Goal: Task Accomplishment & Management: Use online tool/utility

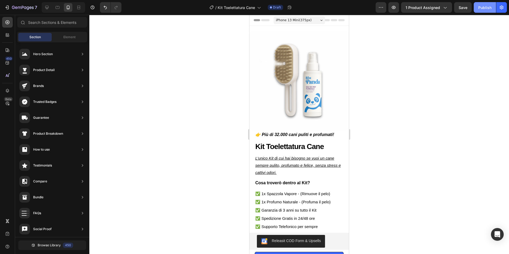
scroll to position [19, 0]
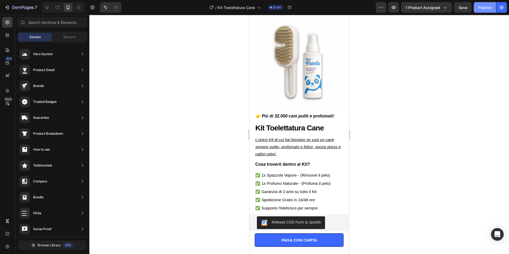
click at [486, 7] on div "Publish" at bounding box center [484, 8] width 13 height 6
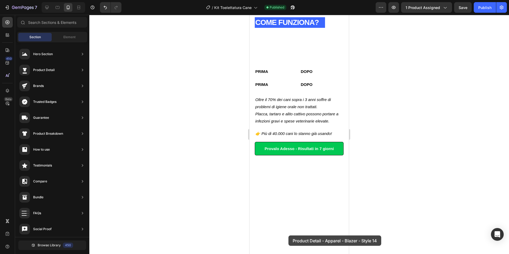
scroll to position [261, 0]
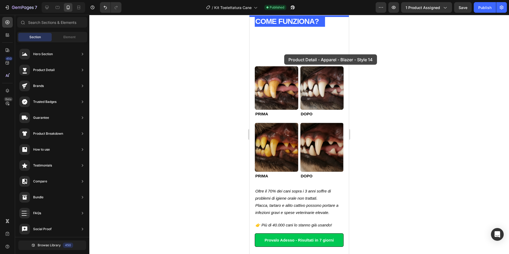
drag, startPoint x: 378, startPoint y: 59, endPoint x: 284, endPoint y: 53, distance: 94.2
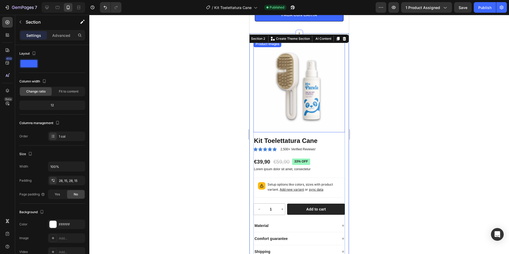
scroll to position [252, 0]
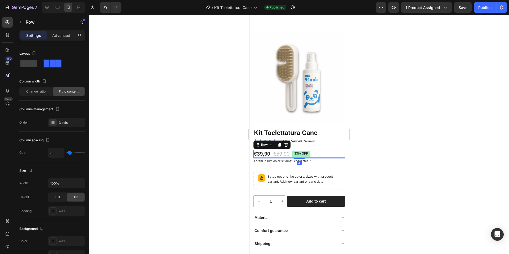
click at [316, 154] on div "€39,90 Product Price Product Price €59,90 Product Price Product Price 33% off P…" at bounding box center [298, 154] width 91 height 8
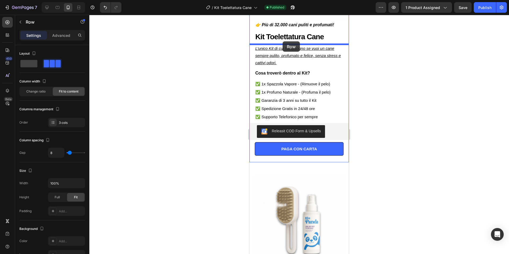
scroll to position [104, 0]
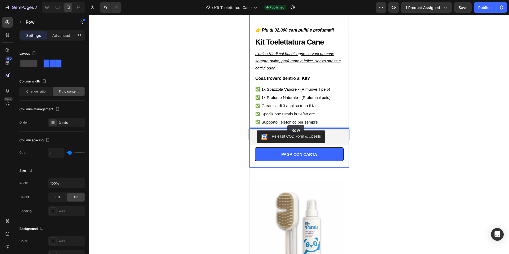
drag, startPoint x: 260, startPoint y: 141, endPoint x: 287, endPoint y: 125, distance: 31.1
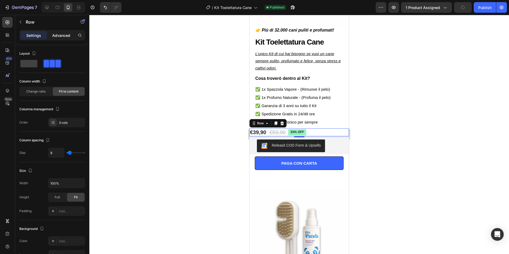
click at [71, 39] on div "Advanced" at bounding box center [61, 35] width 26 height 8
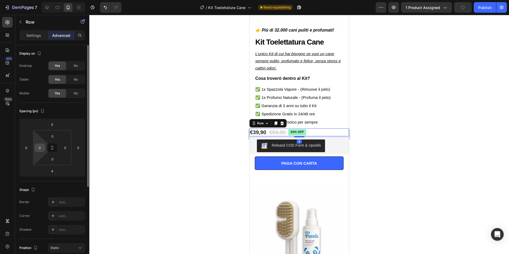
click at [39, 147] on input "0" at bounding box center [40, 148] width 8 height 8
type input "20"
click at [82, 149] on input "0" at bounding box center [78, 148] width 8 height 8
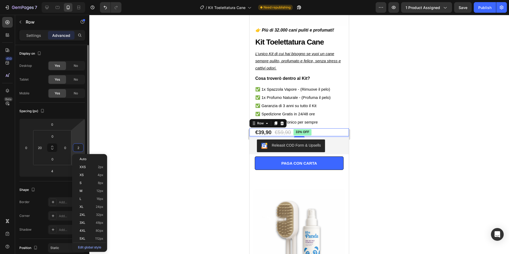
type input "20"
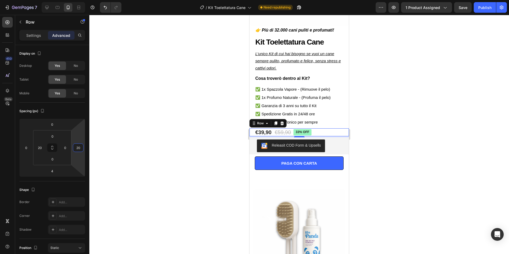
click at [388, 119] on div at bounding box center [298, 134] width 419 height 239
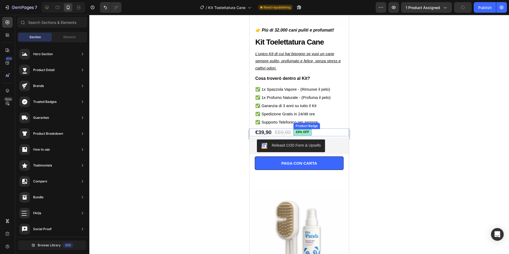
click at [308, 132] on pre "33% off" at bounding box center [302, 132] width 18 height 6
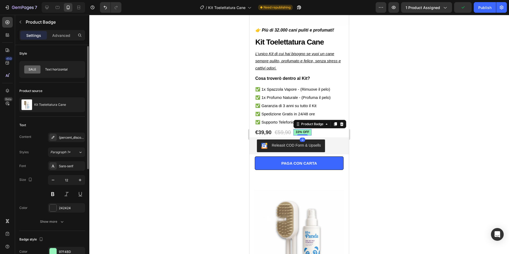
scroll to position [1, 0]
click at [53, 66] on div "Text horizontal" at bounding box center [61, 69] width 32 height 12
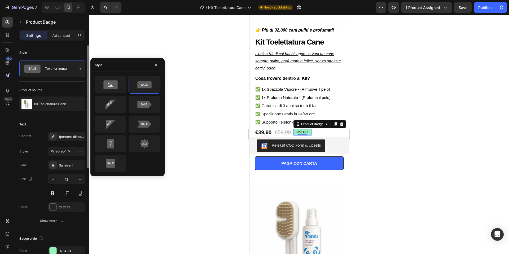
click at [62, 51] on div "Style" at bounding box center [52, 52] width 66 height 8
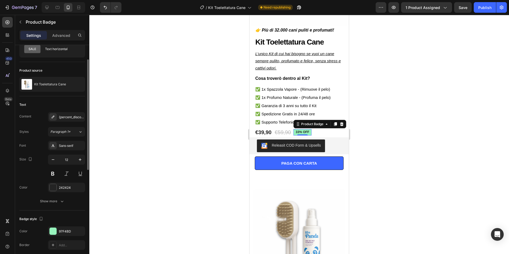
scroll to position [23, 0]
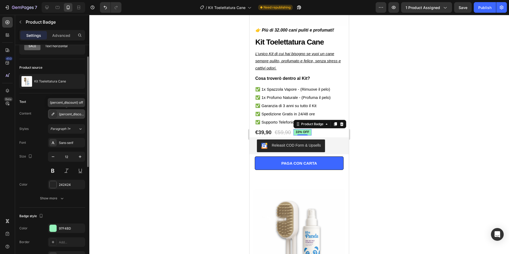
click at [72, 113] on div "{percent_discount} off" at bounding box center [71, 114] width 25 height 5
click at [69, 113] on div "{percent_discount} off" at bounding box center [71, 114] width 25 height 5
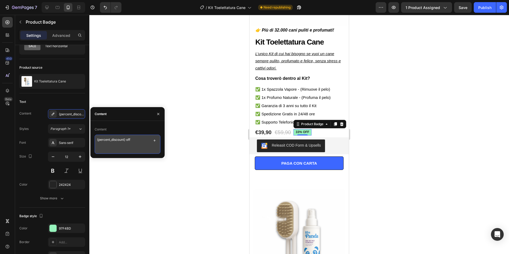
click at [131, 140] on textarea "{percent_discount} off" at bounding box center [128, 144] width 66 height 19
type textarea "S"
paste textarea "€"
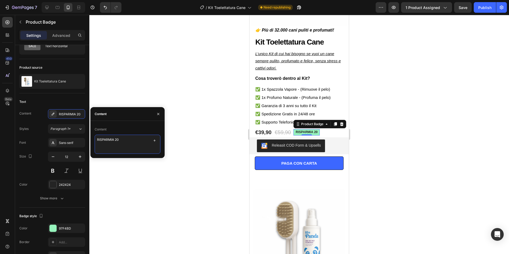
type textarea "RISPARMIA 20€"
click at [396, 126] on div at bounding box center [298, 134] width 419 height 239
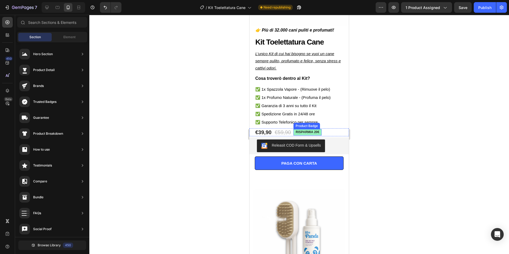
click at [320, 131] on pre "RISPARMIA 20€" at bounding box center [307, 132] width 28 height 6
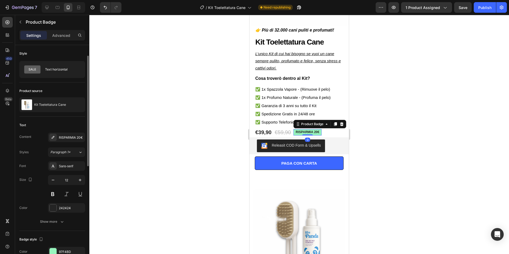
scroll to position [24, 0]
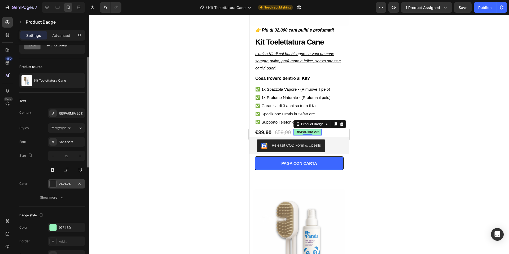
click at [53, 182] on div at bounding box center [53, 183] width 7 height 7
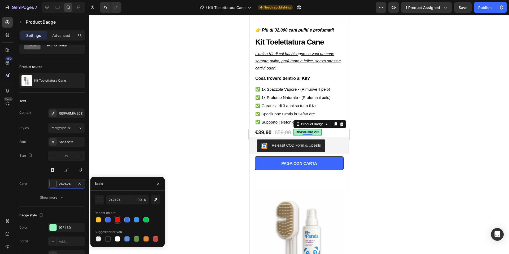
click at [115, 217] on div at bounding box center [117, 219] width 5 height 5
click at [100, 201] on div "button" at bounding box center [99, 199] width 5 height 5
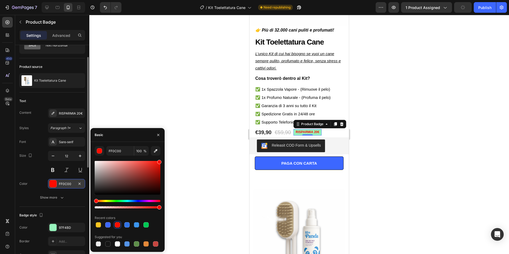
click at [59, 186] on div "FF0C00" at bounding box center [66, 183] width 15 height 5
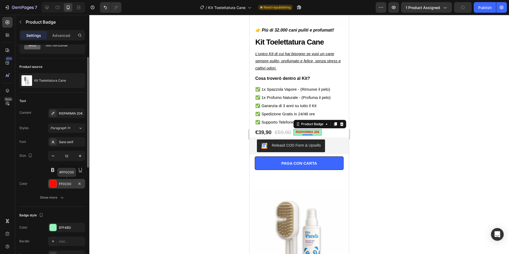
click at [54, 183] on div at bounding box center [53, 183] width 7 height 7
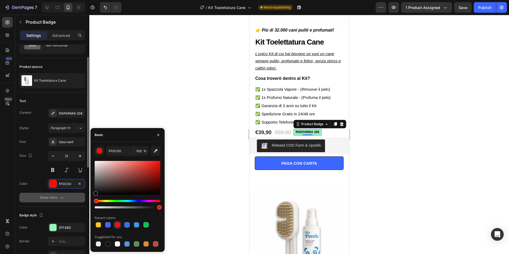
drag, startPoint x: 159, startPoint y: 162, endPoint x: 83, endPoint y: 201, distance: 85.2
click at [83, 201] on div "450 Beta Sections(18) Elements(84) Section Element Hero Section Product Detail …" at bounding box center [44, 134] width 89 height 239
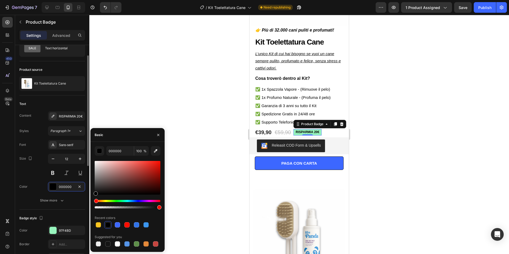
click at [31, 168] on div "Size 12" at bounding box center [52, 166] width 66 height 24
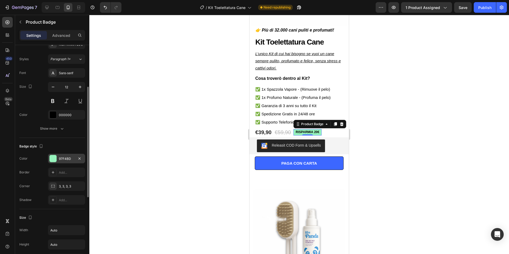
scroll to position [94, 0]
click at [52, 113] on div at bounding box center [53, 113] width 7 height 7
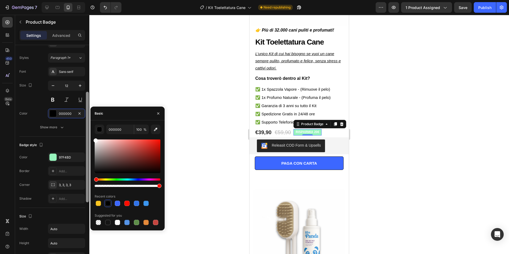
drag, startPoint x: 101, startPoint y: 148, endPoint x: 85, endPoint y: 133, distance: 22.1
click at [85, 133] on div "450 Beta Sections(18) Elements(84) Section Element Hero Section Product Detail …" at bounding box center [44, 134] width 89 height 239
type input "FFFFFF"
drag, startPoint x: 94, startPoint y: 139, endPoint x: 84, endPoint y: 137, distance: 9.6
click at [85, 137] on div "450 Beta Sections(18) Elements(84) Section Element Hero Section Product Detail …" at bounding box center [44, 134] width 89 height 239
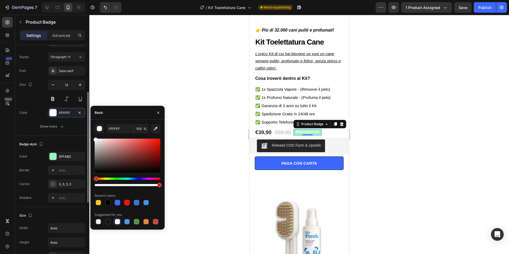
click at [34, 118] on div "Font Sans-serif Size 12 Color FFFFFF Show more" at bounding box center [52, 98] width 66 height 65
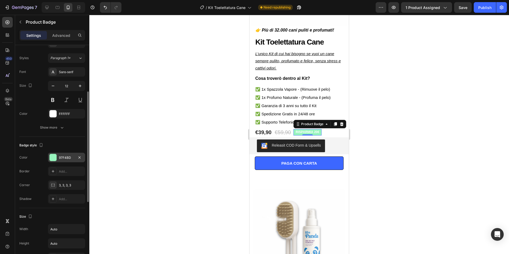
click at [57, 159] on div "97F4BD" at bounding box center [66, 158] width 37 height 10
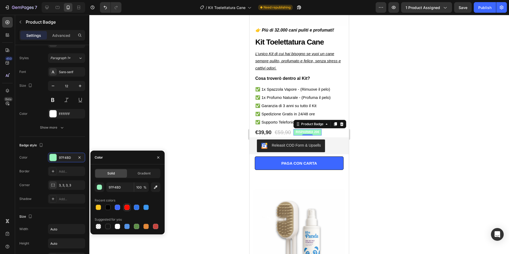
click at [129, 207] on div at bounding box center [126, 206] width 5 height 5
type input "FF0C00"
click at [479, 113] on div at bounding box center [298, 134] width 419 height 239
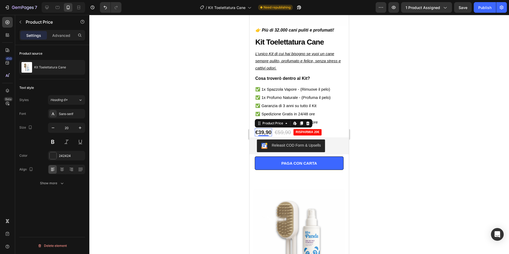
click at [264, 131] on div "€39,90" at bounding box center [263, 132] width 17 height 8
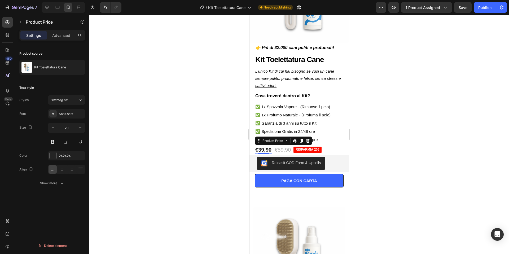
scroll to position [83, 0]
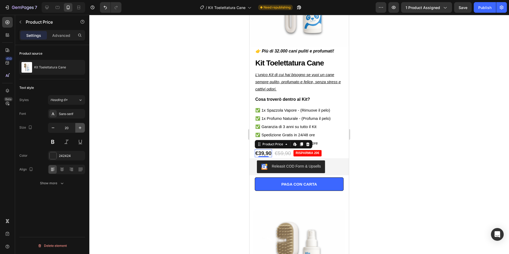
click at [80, 127] on icon "button" at bounding box center [79, 127] width 5 height 5
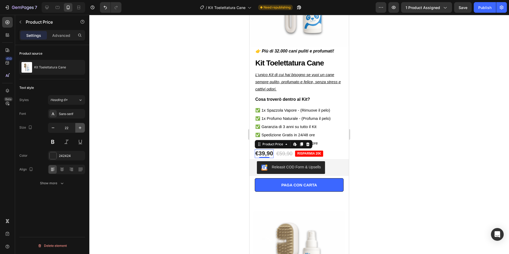
click at [80, 127] on icon "button" at bounding box center [79, 127] width 5 height 5
type input "24"
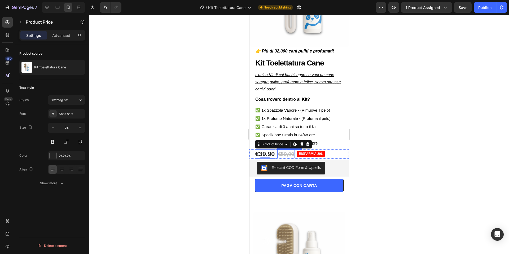
click at [288, 153] on div "€59,90" at bounding box center [285, 154] width 17 height 8
click at [267, 154] on div "€39,90" at bounding box center [265, 153] width 20 height 9
click at [80, 126] on icon "button" at bounding box center [79, 127] width 5 height 5
type input "25"
click at [413, 145] on div at bounding box center [298, 134] width 419 height 239
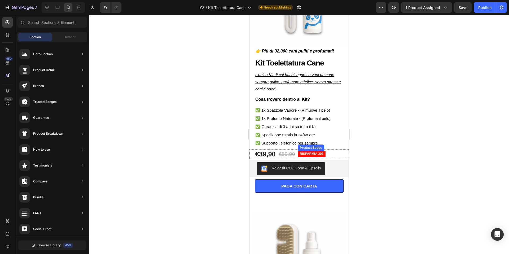
click at [321, 154] on pre "RISPARMIA 20€" at bounding box center [311, 154] width 28 height 6
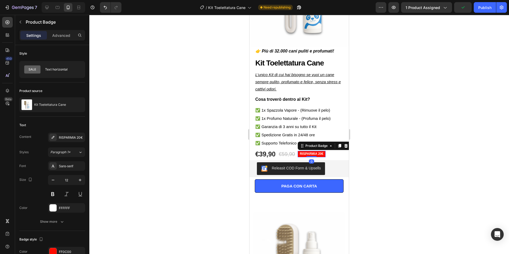
click at [430, 130] on div at bounding box center [298, 134] width 419 height 239
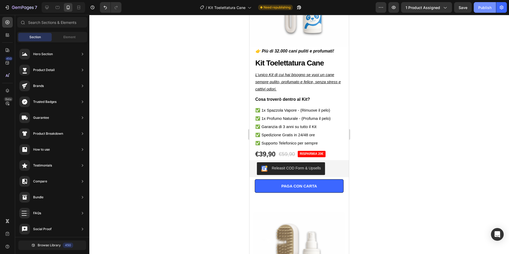
click at [479, 8] on div "Publish" at bounding box center [484, 8] width 13 height 6
click at [296, 8] on button "button" at bounding box center [292, 7] width 11 height 11
click at [324, 152] on pre "RISPARMIA 20€" at bounding box center [311, 154] width 28 height 6
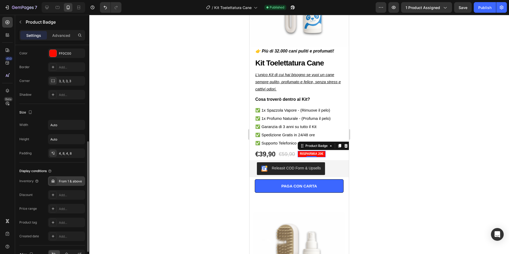
scroll to position [197, 0]
click at [59, 182] on div "From 1 & above" at bounding box center [71, 182] width 25 height 5
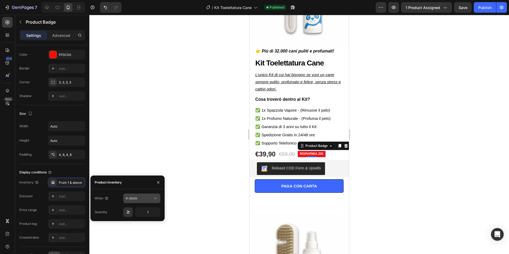
click at [143, 198] on div "In stock" at bounding box center [139, 198] width 27 height 5
click at [142, 199] on div "In stock" at bounding box center [139, 198] width 27 height 5
click at [158, 183] on icon "button" at bounding box center [158, 182] width 4 height 4
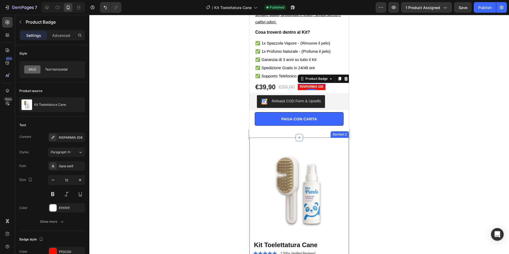
scroll to position [148, 0]
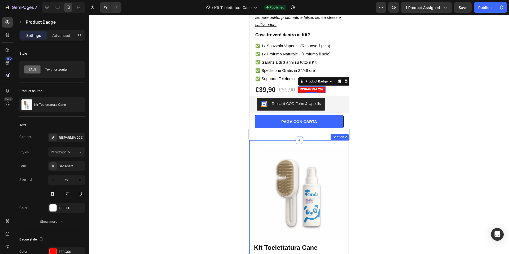
click at [344, 143] on div "Product Images Kit Toelettatura Cane Product Title Icon Icon Icon Icon Icon Ico…" at bounding box center [298, 255] width 99 height 231
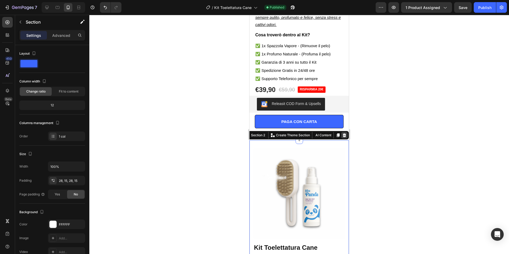
click at [345, 135] on icon at bounding box center [343, 135] width 3 height 4
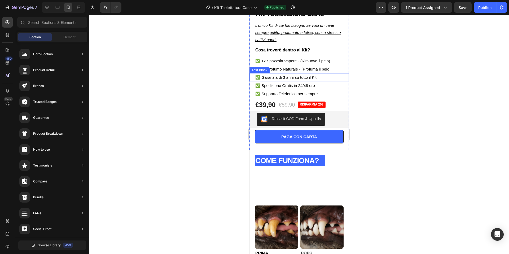
scroll to position [133, 0]
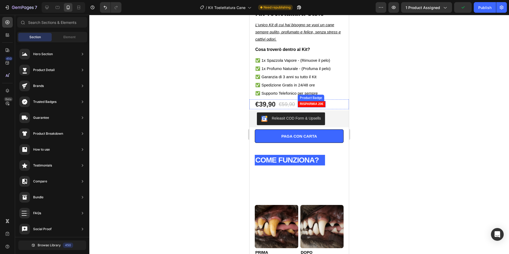
click at [324, 105] on pre "RISPARMIA 20€" at bounding box center [311, 104] width 28 height 6
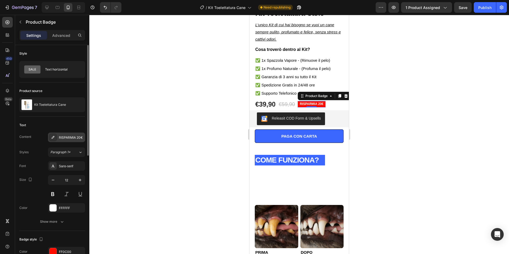
click at [78, 139] on div "RISPARMIA 20€" at bounding box center [71, 137] width 25 height 5
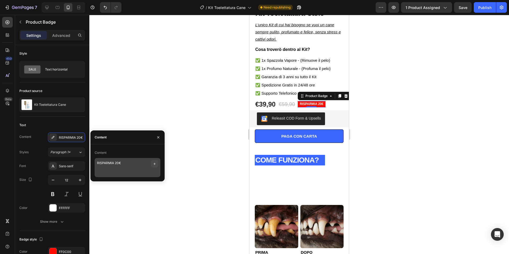
click at [154, 163] on icon "button" at bounding box center [154, 164] width 4 height 4
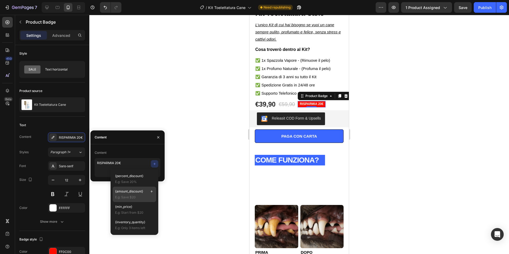
click at [134, 194] on div "{amount_discount} E.g: Save $20" at bounding box center [134, 194] width 39 height 11
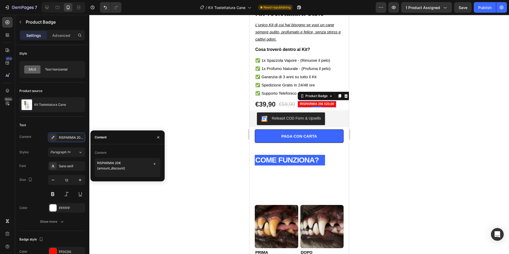
click at [134, 142] on div "Content" at bounding box center [127, 137] width 74 height 14
click at [122, 162] on textarea "RISPARMIA 20€ {amount_discount}" at bounding box center [128, 167] width 66 height 19
type textarea "RISPARMIA {amount_discount}"
click at [399, 72] on div at bounding box center [298, 134] width 419 height 239
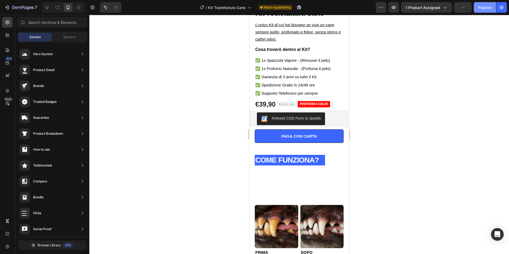
click at [487, 10] on div "Publish" at bounding box center [484, 8] width 13 height 6
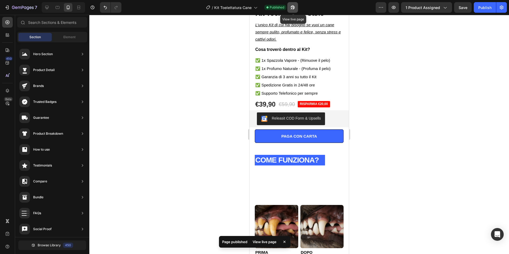
click at [297, 7] on button "button" at bounding box center [292, 7] width 11 height 11
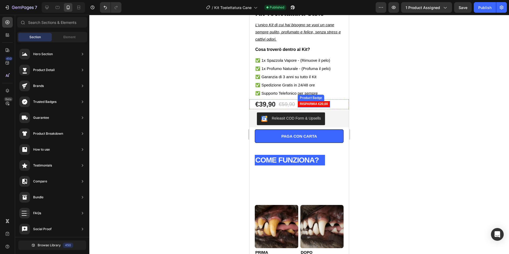
click at [311, 105] on pre "RISPARMIA €20,00" at bounding box center [313, 104] width 32 height 6
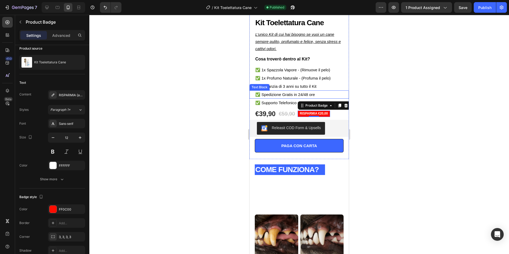
scroll to position [123, 0]
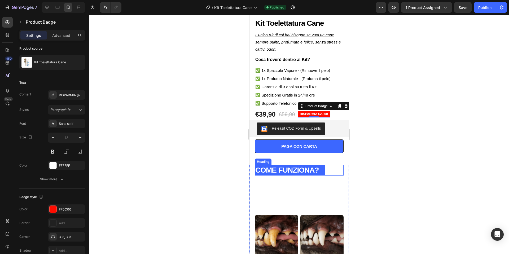
click at [294, 169] on strong "COME FUNZIONA?" at bounding box center [287, 170] width 64 height 8
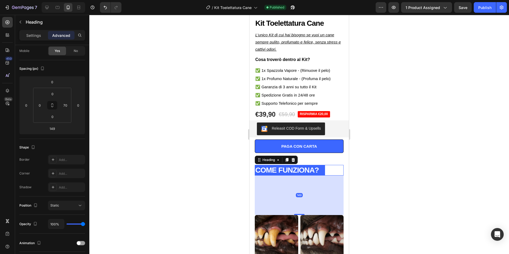
scroll to position [0, 0]
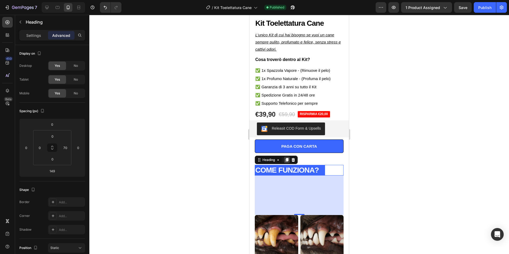
click at [287, 160] on icon at bounding box center [286, 160] width 3 height 4
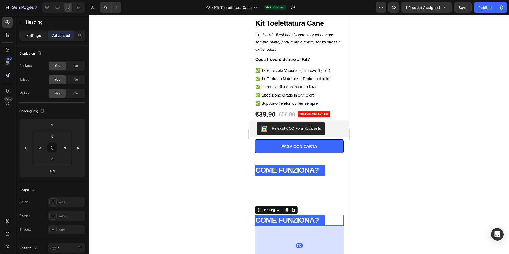
click at [37, 35] on p "Settings" at bounding box center [33, 36] width 15 height 6
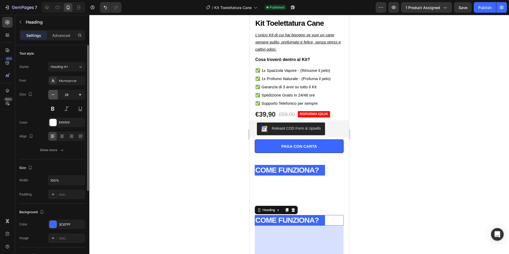
click at [56, 96] on button "button" at bounding box center [53, 95] width 10 height 10
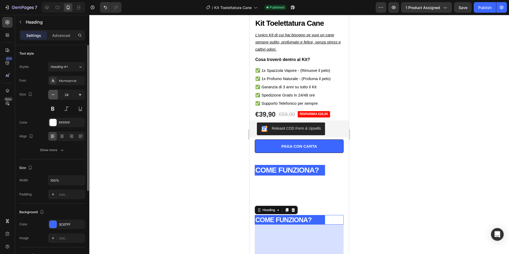
click at [56, 96] on button "button" at bounding box center [53, 95] width 10 height 10
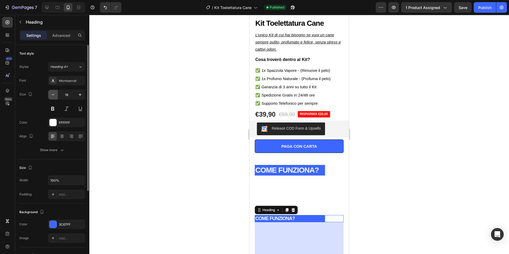
click at [56, 96] on button "button" at bounding box center [53, 95] width 10 height 10
type input "15"
click at [295, 211] on icon at bounding box center [293, 210] width 4 height 4
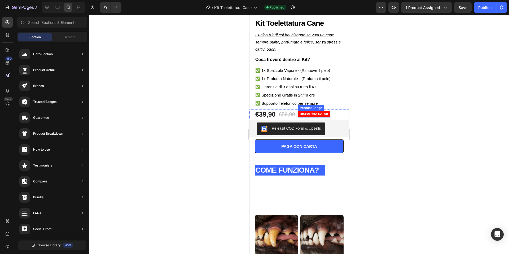
click at [318, 114] on pre "RISPARMIA €20,00" at bounding box center [313, 114] width 32 height 6
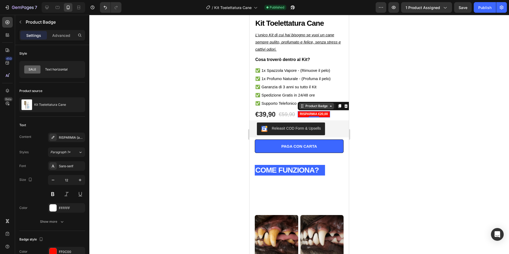
click at [331, 106] on icon at bounding box center [330, 106] width 4 height 4
click at [331, 105] on icon at bounding box center [331, 105] width 2 height 1
click at [347, 106] on icon at bounding box center [345, 106] width 3 height 4
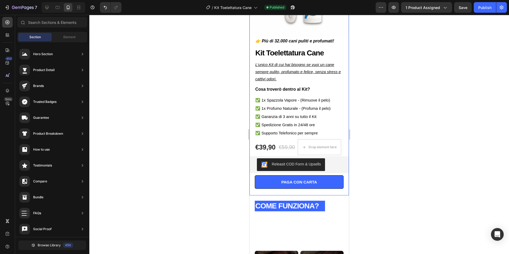
scroll to position [88, 0]
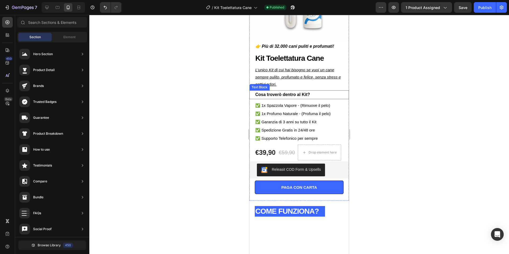
click at [291, 93] on strong "Cosa troverò dentro al Kit?" at bounding box center [282, 94] width 55 height 5
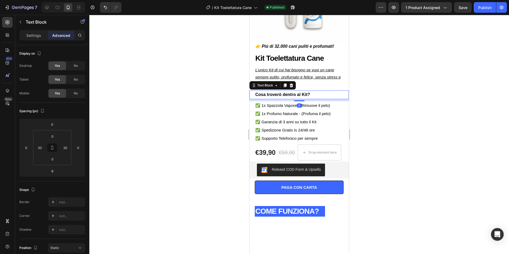
click at [285, 85] on icon at bounding box center [284, 85] width 3 height 4
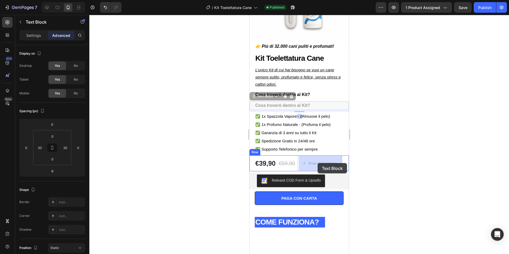
drag, startPoint x: 254, startPoint y: 96, endPoint x: 316, endPoint y: 162, distance: 90.9
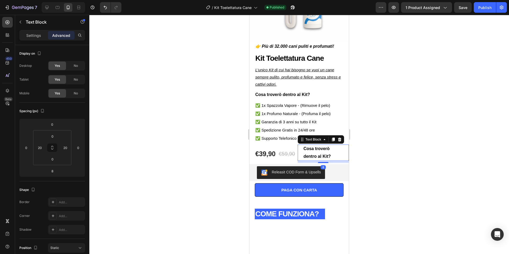
scroll to position [87, 0]
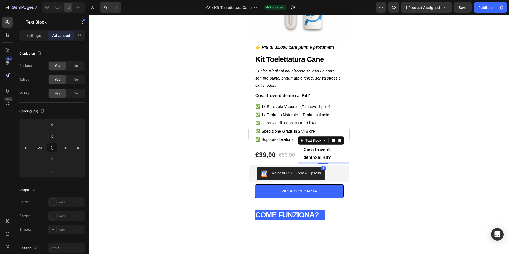
click at [324, 152] on strong "Cosa troverò dentro al Kit?" at bounding box center [316, 153] width 27 height 12
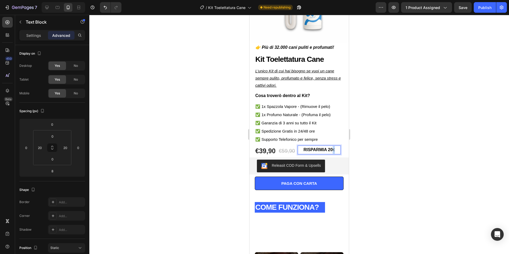
click at [335, 149] on div "RISPARMIA 20 €" at bounding box center [319, 149] width 32 height 9
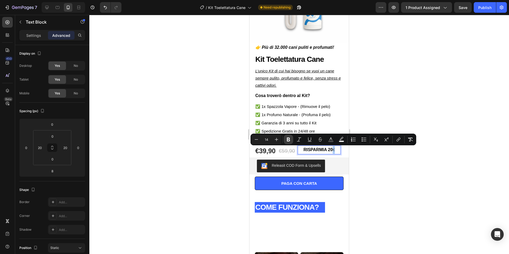
click at [291, 141] on icon "Editor contextual toolbar" at bounding box center [288, 139] width 5 height 5
click at [372, 167] on div at bounding box center [298, 134] width 419 height 239
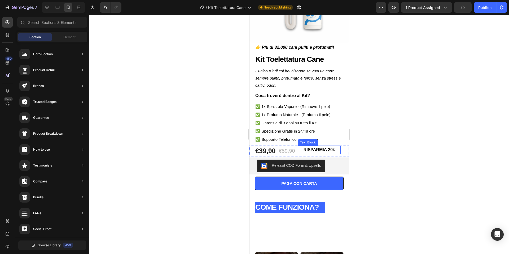
click at [335, 149] on strong "€" at bounding box center [333, 150] width 2 height 4
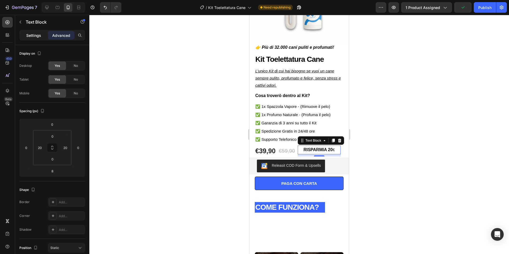
click at [36, 35] on p "Settings" at bounding box center [33, 36] width 15 height 6
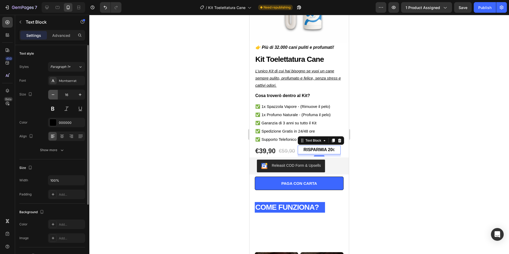
click at [55, 95] on icon "button" at bounding box center [52, 94] width 5 height 5
type input "14"
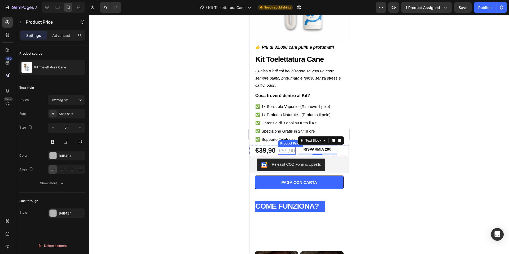
click at [295, 154] on div "€59,90" at bounding box center [286, 150] width 17 height 8
click at [253, 154] on div "€39,90 Product Price Product Price €59,90 Product Price Edit content in Shopify…" at bounding box center [298, 150] width 99 height 10
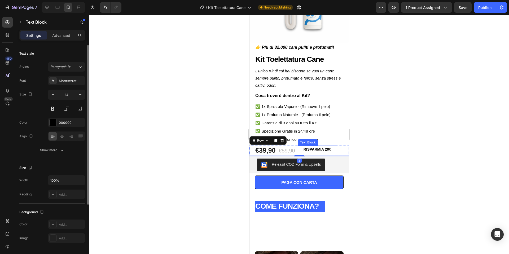
click at [318, 150] on strong "RISPARMIA 20" at bounding box center [315, 149] width 25 height 4
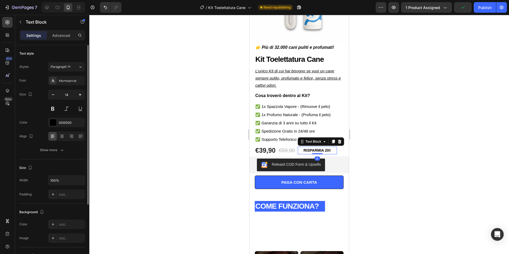
drag, startPoint x: 318, startPoint y: 154, endPoint x: 319, endPoint y: 151, distance: 3.7
click at [319, 151] on div "RISPARMIA 20 € Text Block 0" at bounding box center [316, 150] width 39 height 8
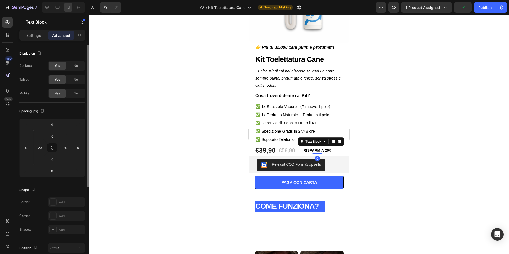
click at [387, 130] on div at bounding box center [298, 134] width 419 height 239
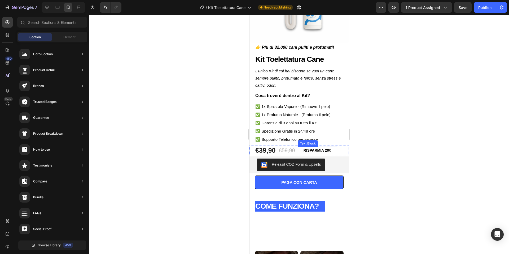
click at [324, 151] on strong "RISPARMIA 20" at bounding box center [315, 150] width 25 height 4
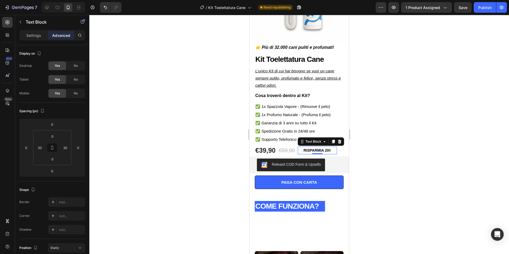
click at [336, 150] on div "RISPARMIA 20 € Text Block 0" at bounding box center [316, 150] width 39 height 8
click at [331, 150] on strong "€" at bounding box center [330, 150] width 2 height 4
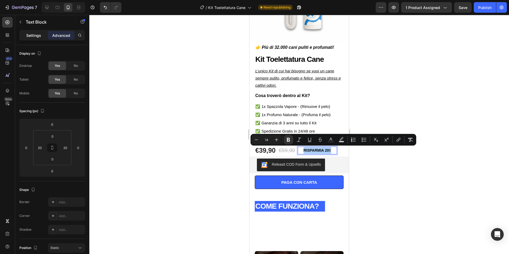
click at [34, 35] on p "Settings" at bounding box center [33, 36] width 15 height 6
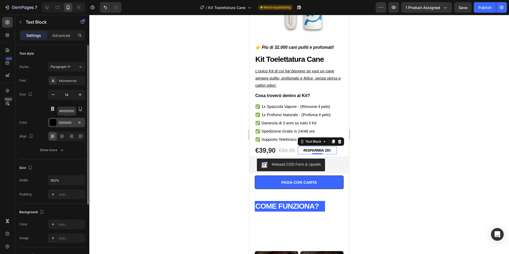
click at [53, 123] on div at bounding box center [53, 122] width 7 height 7
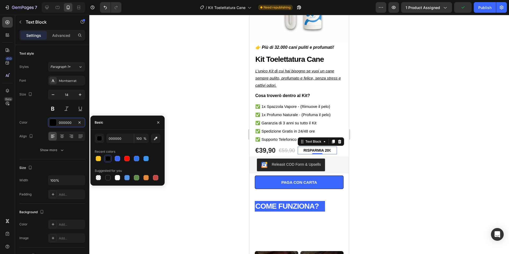
click at [108, 158] on div at bounding box center [107, 158] width 5 height 5
click at [123, 160] on div at bounding box center [128, 158] width 66 height 7
click at [125, 160] on div at bounding box center [126, 158] width 5 height 5
click at [109, 159] on div at bounding box center [107, 158] width 5 height 5
type input "000000"
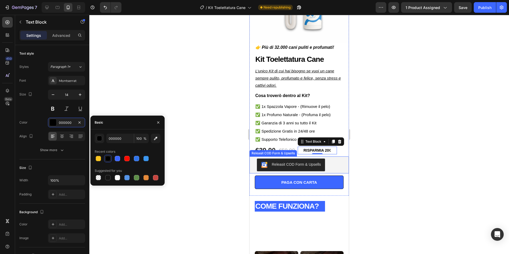
scroll to position [87, 0]
click at [336, 151] on div "RISPARMIA 20 € Text Block 0" at bounding box center [316, 150] width 39 height 8
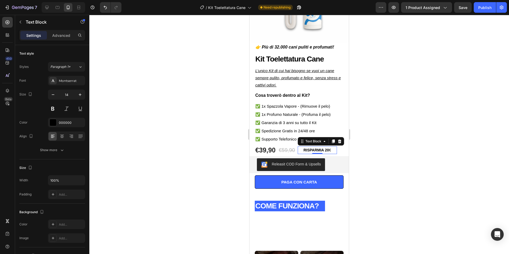
click at [336, 151] on div "RISPARMIA 20 € Text Block 0" at bounding box center [316, 150] width 39 height 8
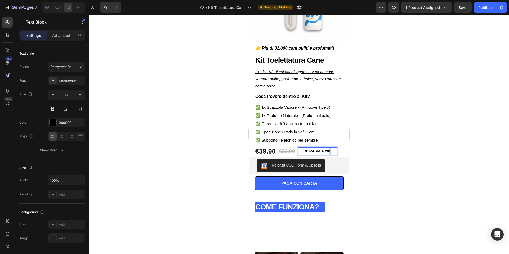
click at [331, 152] on div "RISPARMIA 20 €" at bounding box center [317, 151] width 29 height 8
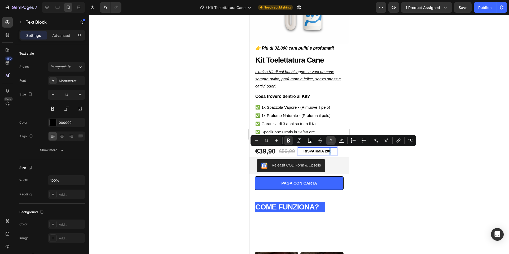
click at [332, 141] on icon "Editor contextual toolbar" at bounding box center [330, 140] width 5 height 5
type input "474747"
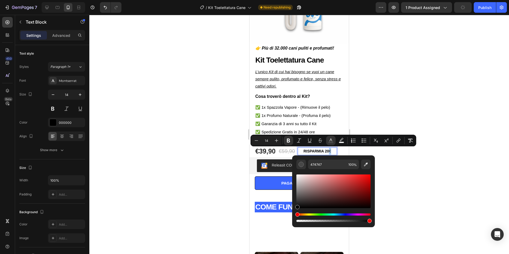
drag, startPoint x: 297, startPoint y: 200, endPoint x: 295, endPoint y: 215, distance: 15.4
click at [296, 215] on div "Editor contextual toolbar" at bounding box center [333, 198] width 74 height 50
type input "000000"
click at [211, 206] on div at bounding box center [298, 134] width 419 height 239
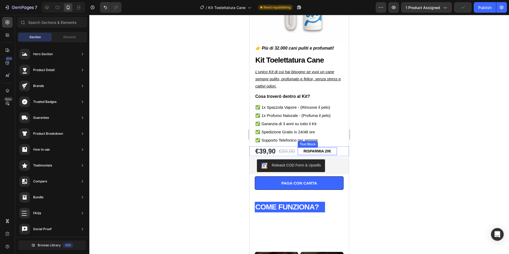
click at [337, 149] on div "RISPARMIA 20 € Text Block" at bounding box center [316, 151] width 39 height 8
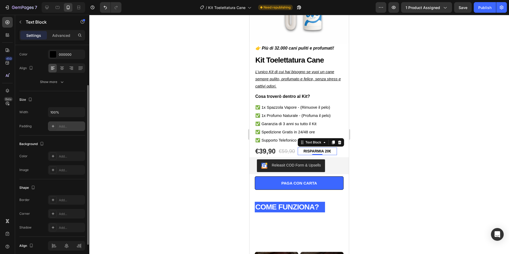
scroll to position [69, 0]
click at [56, 158] on div "Add..." at bounding box center [66, 155] width 37 height 10
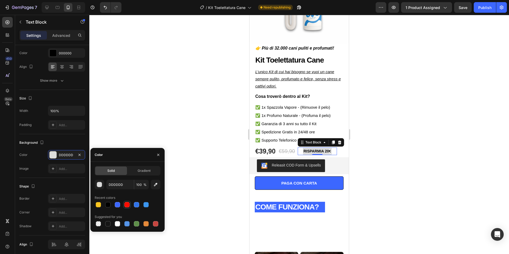
click at [129, 205] on div at bounding box center [126, 204] width 5 height 5
type input "FF0C00"
click at [190, 131] on div at bounding box center [298, 134] width 419 height 239
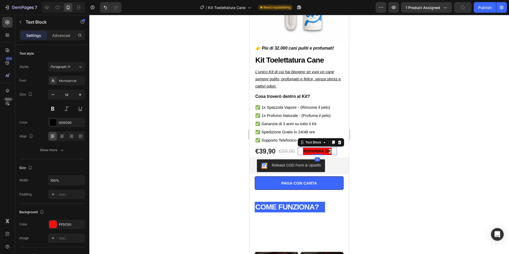
click at [331, 152] on strong "€" at bounding box center [330, 151] width 2 height 4
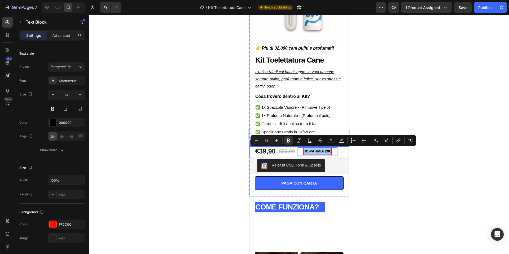
click at [359, 152] on div at bounding box center [298, 134] width 419 height 239
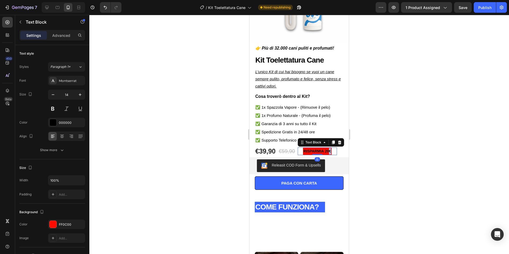
click at [331, 152] on strong "€" at bounding box center [330, 151] width 2 height 4
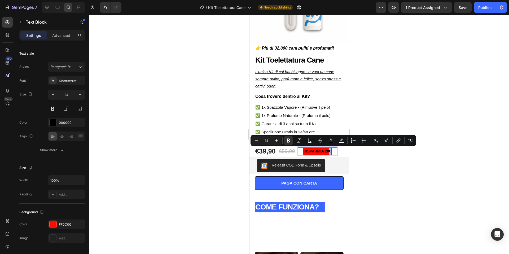
click at [362, 152] on div at bounding box center [298, 134] width 419 height 239
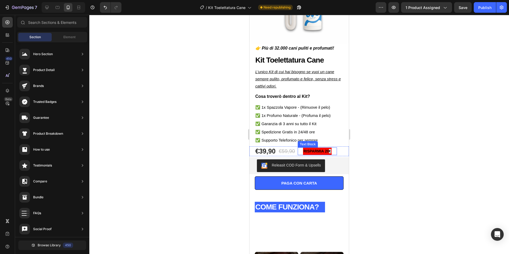
click at [331, 152] on strong "€" at bounding box center [330, 151] width 2 height 4
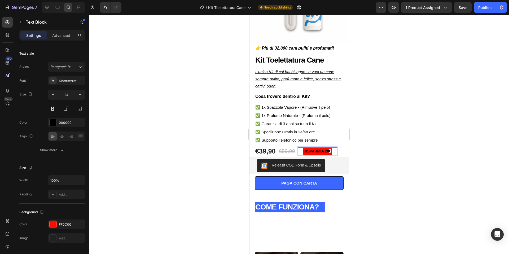
click at [331, 152] on strong "€" at bounding box center [330, 151] width 2 height 4
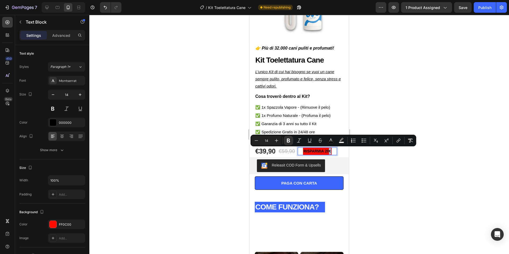
click at [331, 152] on strong "€" at bounding box center [330, 151] width 2 height 4
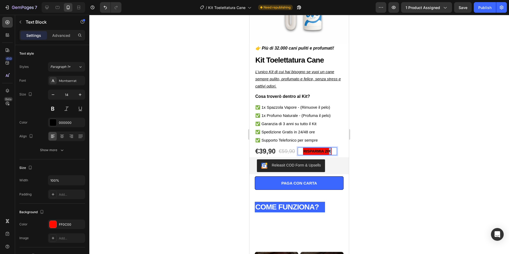
click at [331, 152] on strong "€" at bounding box center [330, 151] width 2 height 4
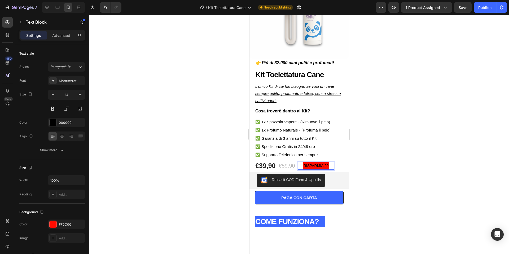
scroll to position [70, 0]
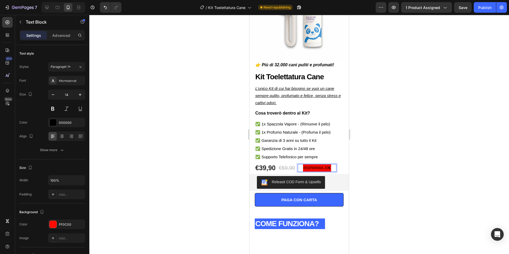
click at [372, 159] on div at bounding box center [298, 134] width 419 height 239
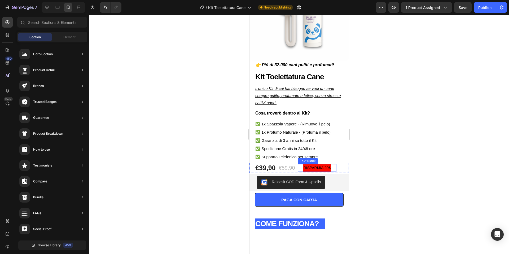
click at [330, 168] on strong "€" at bounding box center [329, 168] width 2 height 4
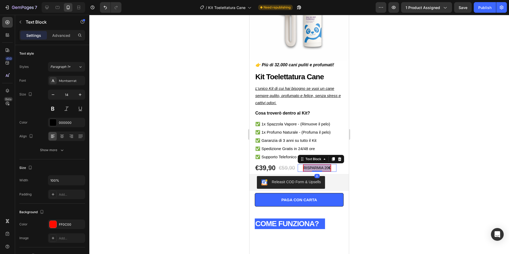
click at [330, 168] on strong "€" at bounding box center [329, 168] width 2 height 4
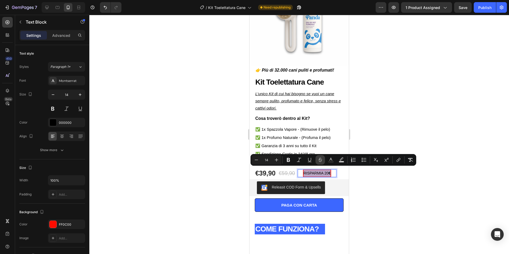
scroll to position [63, 0]
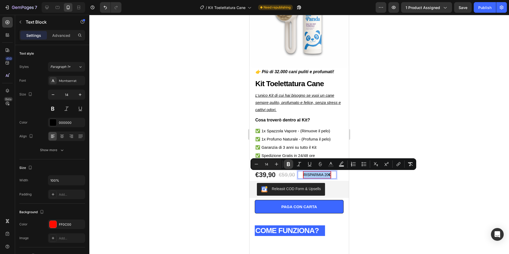
click at [290, 165] on icon "Editor contextual toolbar" at bounding box center [288, 163] width 5 height 5
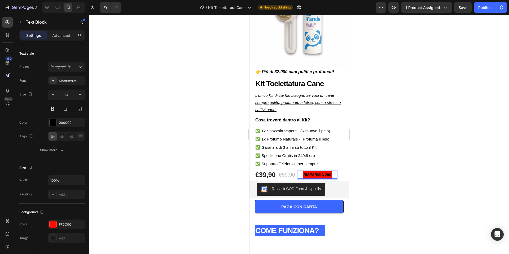
click at [412, 188] on div at bounding box center [298, 134] width 419 height 239
click at [325, 174] on strong "RISPARMIA 20€" at bounding box center [317, 174] width 28 height 4
click at [53, 109] on button at bounding box center [53, 109] width 10 height 10
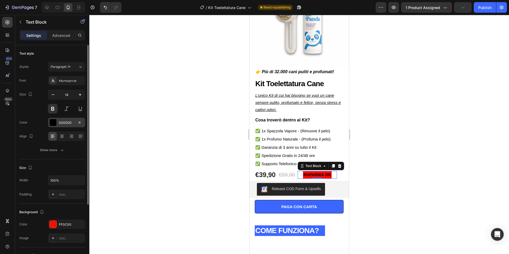
click at [54, 120] on div at bounding box center [53, 122] width 7 height 7
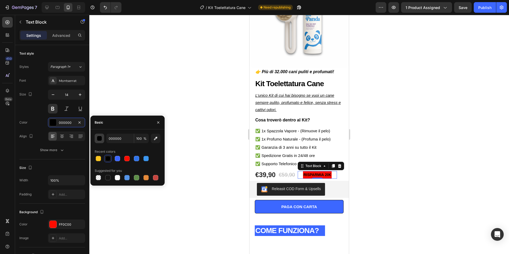
click at [103, 138] on button "button" at bounding box center [100, 138] width 10 height 10
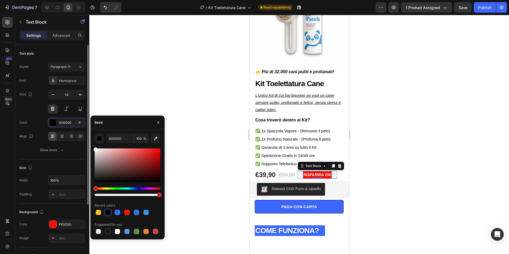
drag, startPoint x: 102, startPoint y: 179, endPoint x: 84, endPoint y: 142, distance: 40.9
click at [84, 142] on div "450 Beta Sections(18) Elements(84) Section Element Hero Section Product Detail …" at bounding box center [44, 134] width 89 height 239
type input "FFFFFF"
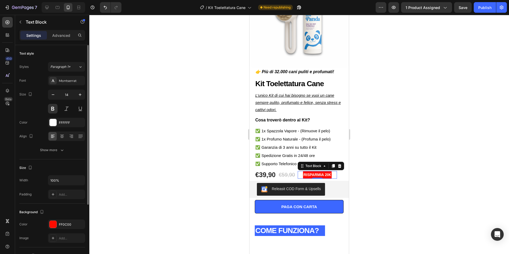
click at [44, 114] on div "Font Montserrat Size 14 Color FFFFFF Align Show more" at bounding box center [52, 115] width 66 height 79
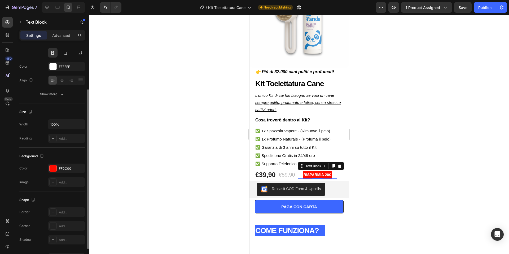
scroll to position [59, 0]
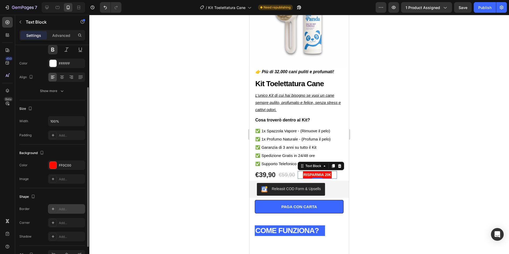
click at [53, 209] on icon at bounding box center [53, 209] width 4 height 4
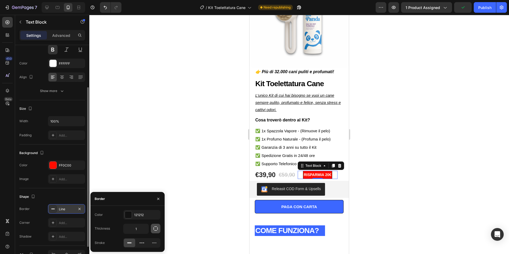
click at [155, 230] on icon "button" at bounding box center [155, 228] width 5 height 5
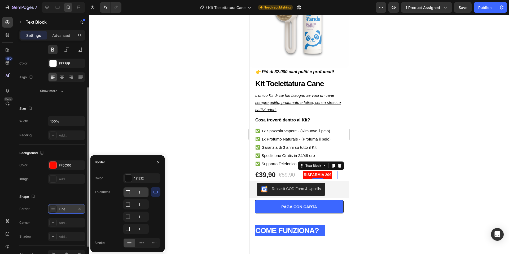
click at [144, 192] on input "1" at bounding box center [135, 192] width 25 height 10
type input "8"
type input "0"
click at [78, 208] on icon "button" at bounding box center [79, 208] width 2 height 2
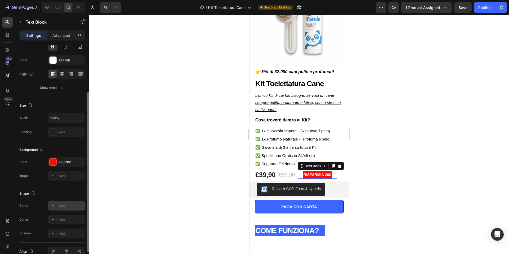
scroll to position [64, 0]
click at [52, 217] on icon at bounding box center [53, 218] width 4 height 4
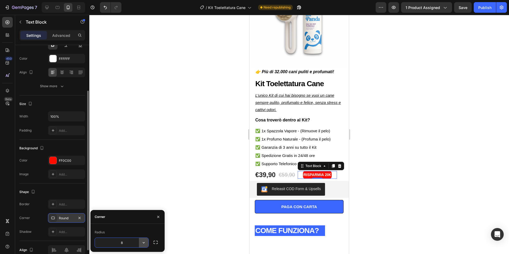
click at [143, 242] on icon "button" at bounding box center [143, 242] width 2 height 1
click at [132, 244] on input "8" at bounding box center [122, 243] width 54 height 10
type input "6"
click at [418, 184] on div at bounding box center [298, 134] width 419 height 239
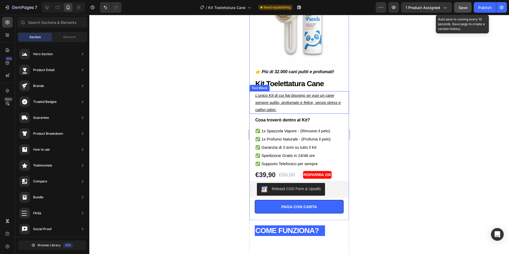
click at [463, 6] on span "Save" at bounding box center [462, 7] width 9 height 5
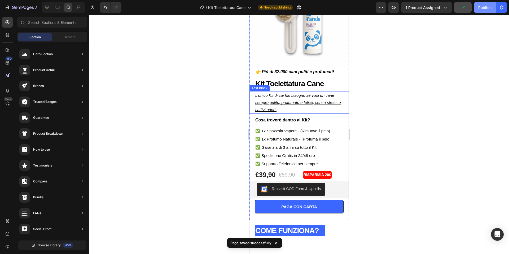
click at [482, 7] on div "Publish" at bounding box center [484, 8] width 13 height 6
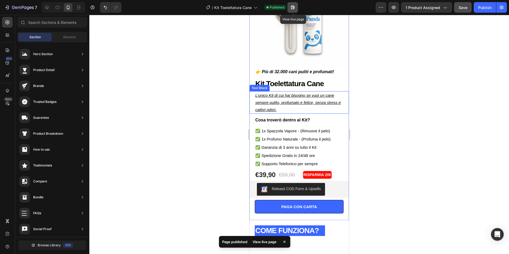
click at [296, 7] on button "button" at bounding box center [292, 7] width 11 height 11
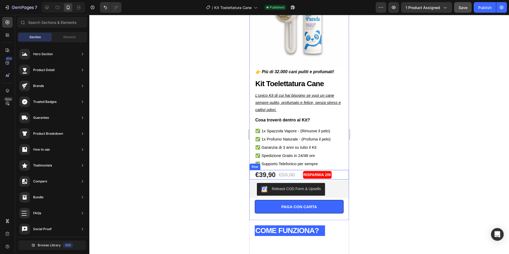
click at [345, 174] on div "€39,90 Product Price Product Price €59,90 Product Price Product Price RISPARMIA…" at bounding box center [298, 175] width 99 height 10
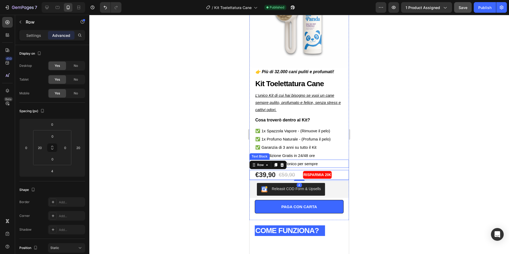
click at [321, 163] on p "✅ Supporto Telefonico per sempre" at bounding box center [299, 163] width 88 height 7
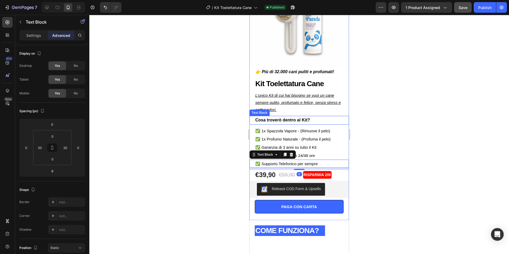
click at [304, 119] on strong "Cosa troverò dentro al Kit?" at bounding box center [282, 120] width 55 height 5
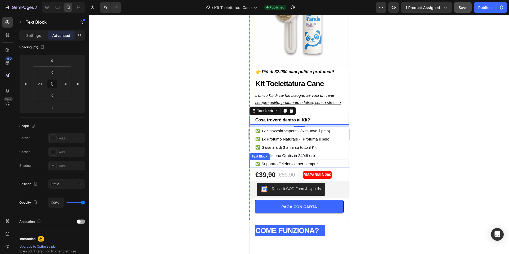
click at [339, 164] on p "✅ Supporto Telefonico per sempre" at bounding box center [299, 163] width 88 height 7
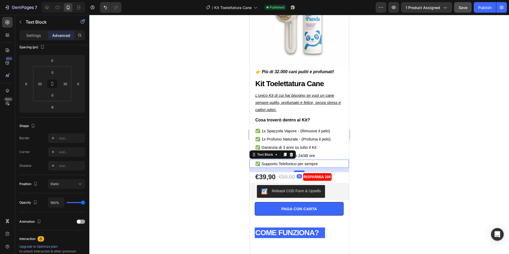
click at [298, 171] on div at bounding box center [299, 171] width 11 height 2
type input "16"
click at [399, 161] on div at bounding box center [298, 134] width 419 height 239
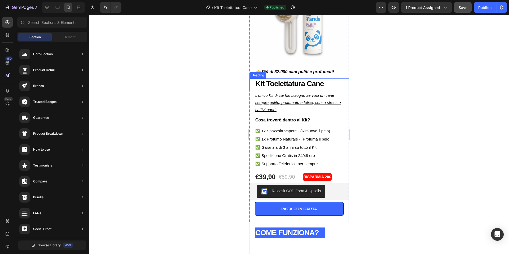
scroll to position [60, 0]
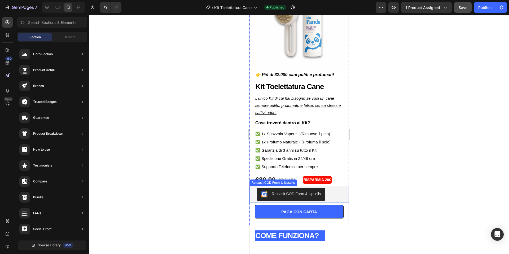
click at [336, 192] on div "Releasit COD Form & Upsells" at bounding box center [299, 194] width 84 height 13
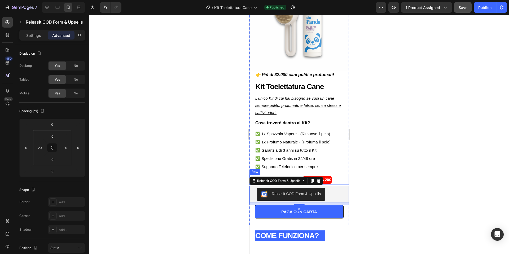
click at [345, 181] on div "€39,90 Product Price Product Price €59,90 Product Price Product Price RISPARMIA…" at bounding box center [298, 180] width 99 height 10
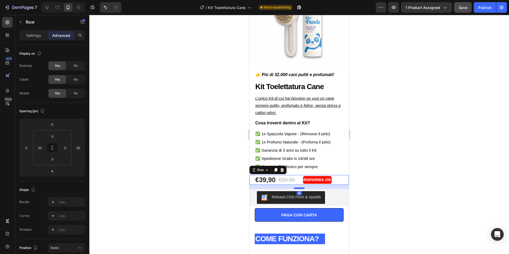
drag, startPoint x: 302, startPoint y: 185, endPoint x: 301, endPoint y: 188, distance: 3.4
click at [301, 188] on div at bounding box center [299, 188] width 11 height 2
type input "16"
click at [412, 152] on div at bounding box center [298, 134] width 419 height 239
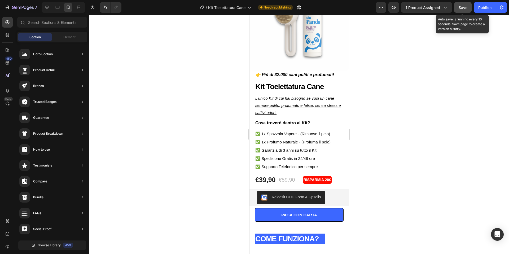
click at [462, 9] on span "Save" at bounding box center [462, 7] width 9 height 5
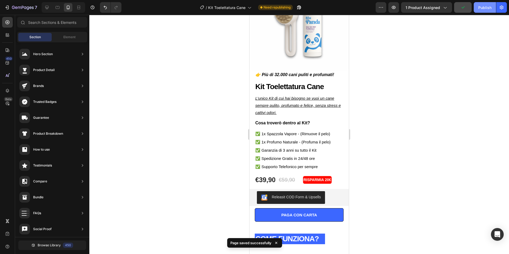
click at [479, 8] on div "Publish" at bounding box center [484, 8] width 13 height 6
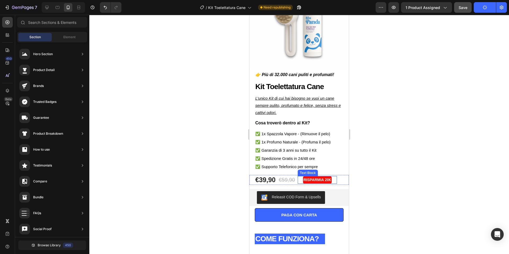
click at [321, 180] on strong "RISPARMIA 20€" at bounding box center [317, 179] width 28 height 4
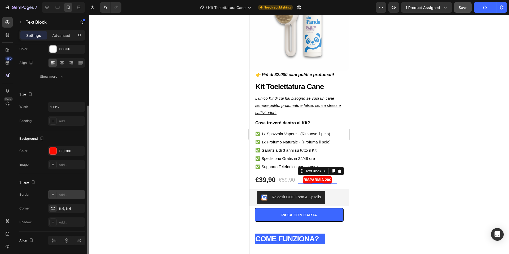
scroll to position [90, 0]
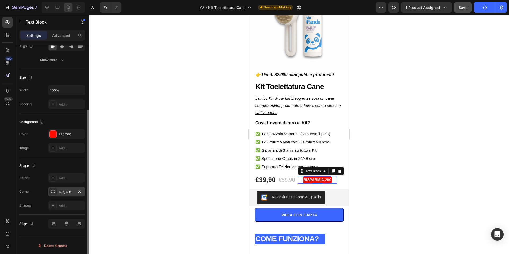
click at [53, 192] on icon at bounding box center [53, 191] width 4 height 4
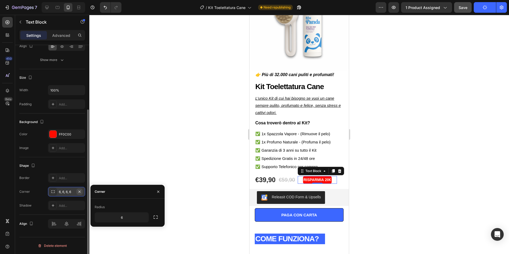
click at [81, 192] on icon "button" at bounding box center [79, 191] width 4 height 4
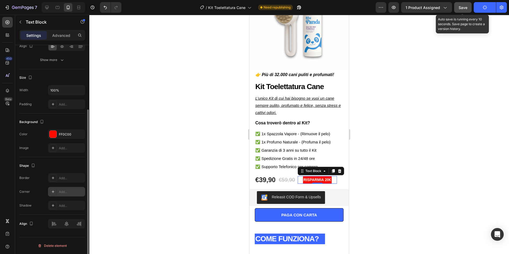
click at [466, 5] on span "Save" at bounding box center [462, 7] width 9 height 5
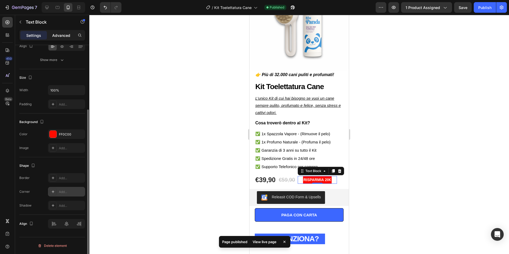
click at [64, 37] on p "Advanced" at bounding box center [61, 36] width 18 height 6
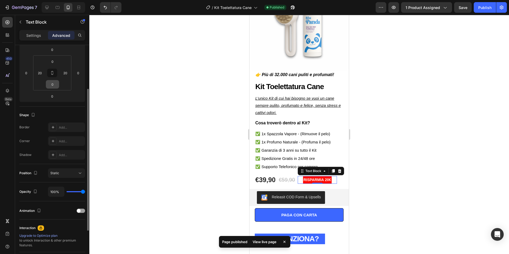
scroll to position [72, 0]
click at [41, 74] on input "20" at bounding box center [40, 75] width 8 height 8
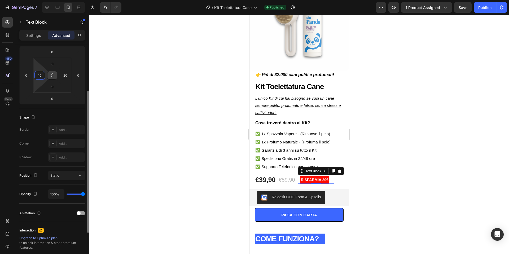
type input "1"
type input "20"
click at [438, 109] on div at bounding box center [298, 134] width 419 height 239
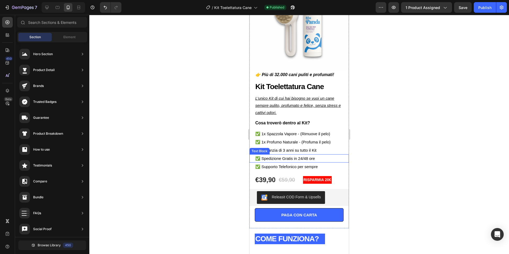
scroll to position [60, 0]
click at [329, 181] on strong "RISPARMIA 20€" at bounding box center [317, 180] width 28 height 4
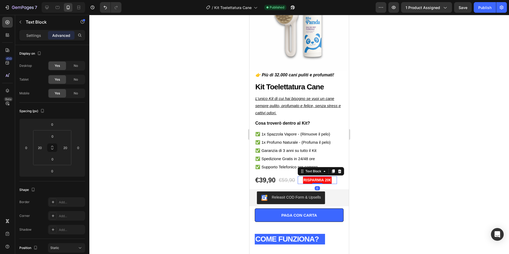
click at [34, 30] on div "Settings Advanced" at bounding box center [52, 35] width 66 height 11
click at [33, 33] on p "Settings" at bounding box center [33, 36] width 15 height 6
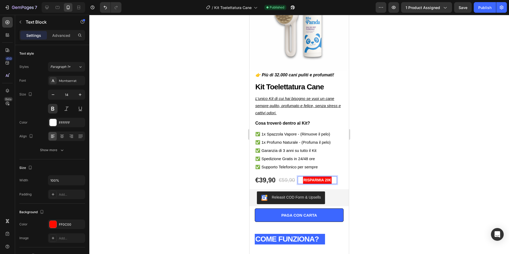
click at [331, 181] on div "RISPARMIA 20€" at bounding box center [317, 180] width 29 height 8
click at [360, 141] on div at bounding box center [298, 134] width 419 height 239
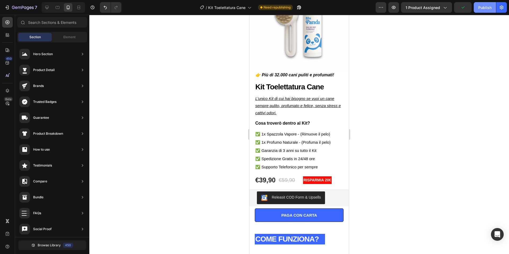
click at [485, 7] on div "Publish" at bounding box center [484, 8] width 13 height 6
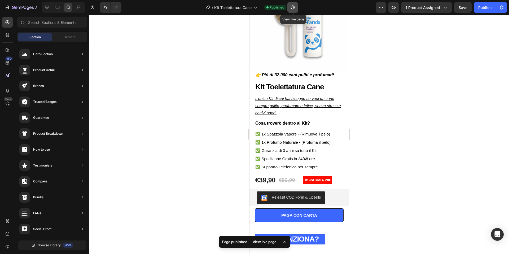
click at [296, 9] on button "button" at bounding box center [292, 7] width 11 height 11
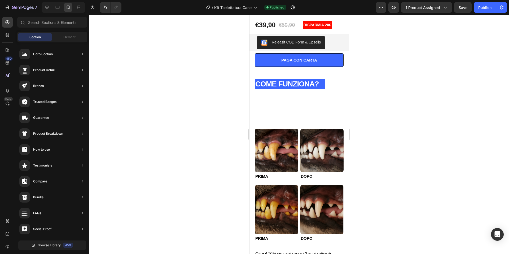
scroll to position [214, 0]
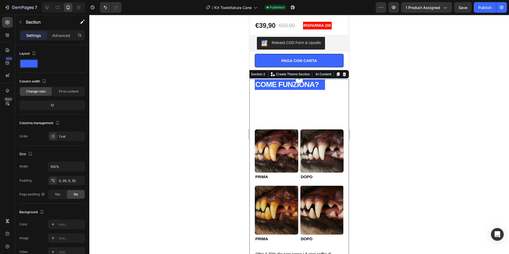
click at [346, 82] on div "COME FUNZIONA? Heading Image PRIMA Text Block Image DOPO Text Block Row Image P…" at bounding box center [298, 197] width 99 height 236
click at [342, 73] on icon at bounding box center [343, 74] width 3 height 4
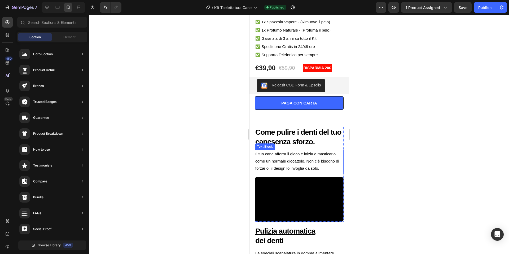
scroll to position [163, 0]
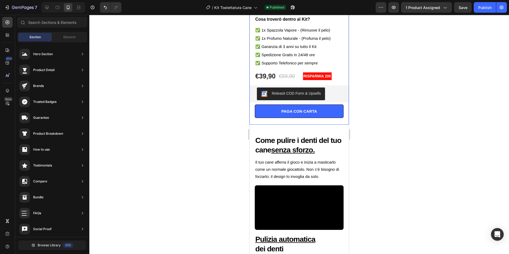
click at [331, 121] on div "PAGA CON CARTA Add to Cart" at bounding box center [298, 114] width 99 height 20
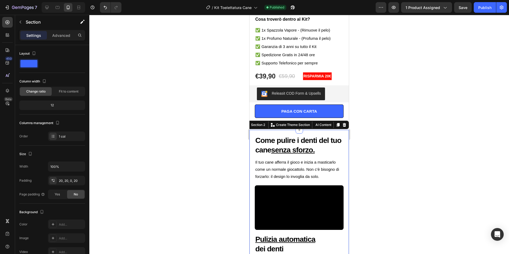
click at [366, 106] on div at bounding box center [298, 134] width 419 height 239
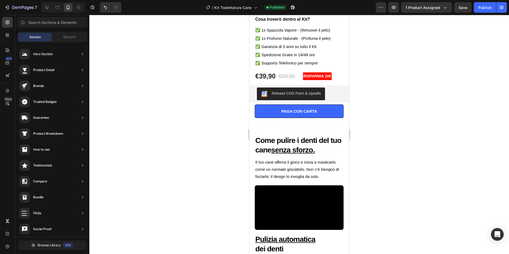
click at [304, 122] on div "PAGA CON CARTA Add to Cart" at bounding box center [298, 114] width 99 height 20
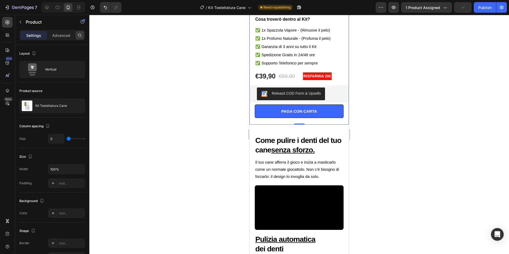
click at [76, 38] on div at bounding box center [79, 35] width 8 height 8
click at [66, 36] on p "Advanced" at bounding box center [61, 36] width 18 height 6
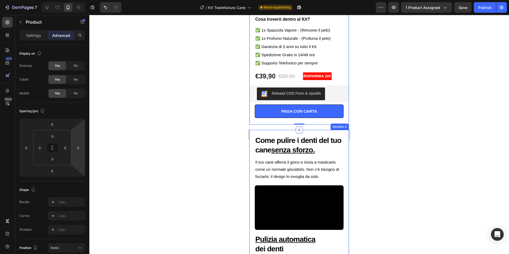
click at [299, 130] on icon at bounding box center [299, 129] width 2 height 2
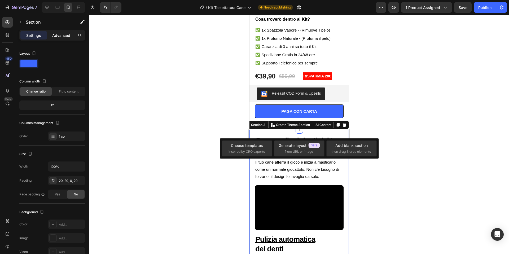
click at [58, 33] on p "Advanced" at bounding box center [61, 36] width 18 height 6
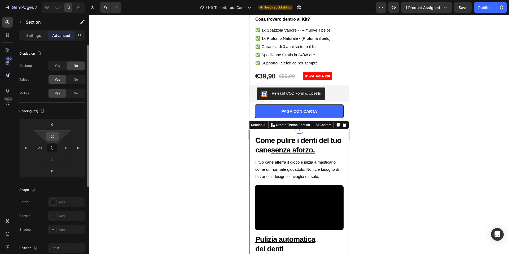
click at [57, 137] on input "20" at bounding box center [52, 136] width 11 height 8
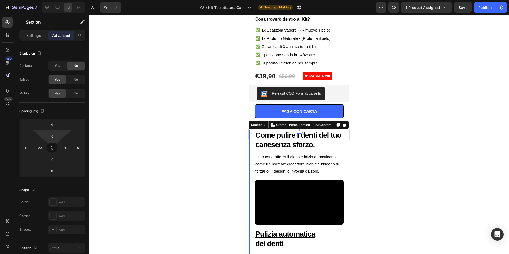
click at [459, 67] on div at bounding box center [298, 134] width 419 height 239
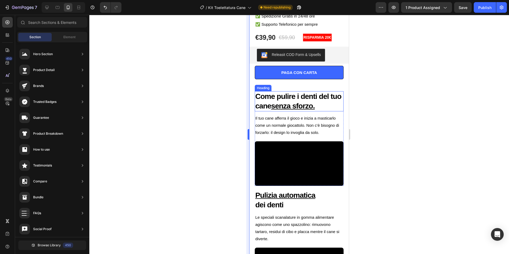
scroll to position [205, 0]
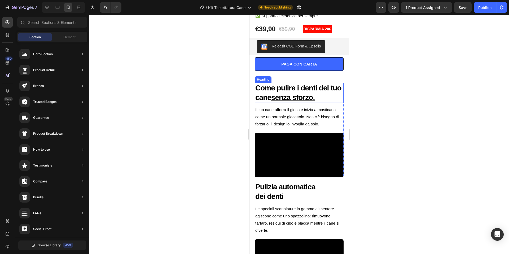
click at [295, 93] on u "senza sforzo." at bounding box center [292, 97] width 43 height 8
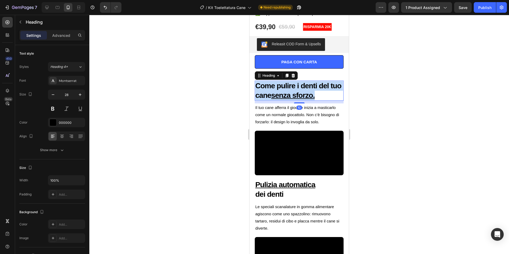
click at [295, 92] on u "senza sforzo." at bounding box center [292, 95] width 43 height 8
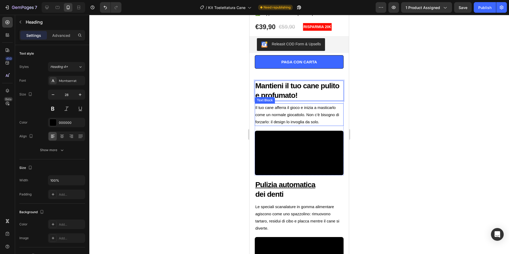
click at [283, 117] on p "Il tuo cane afferra il gioco e inizia a masticarlo come un normale giocattolo. …" at bounding box center [299, 114] width 88 height 21
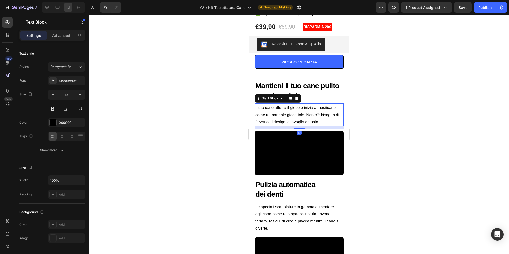
click at [283, 117] on p "Il tuo cane afferra il gioco e inizia a masticarlo come un normale giocattolo. …" at bounding box center [299, 114] width 88 height 21
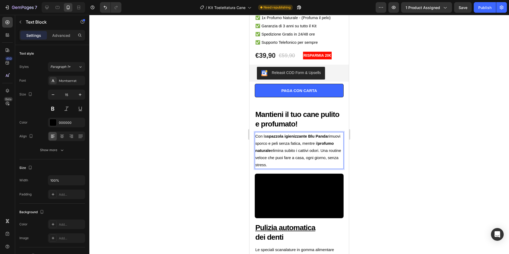
scroll to position [184, 0]
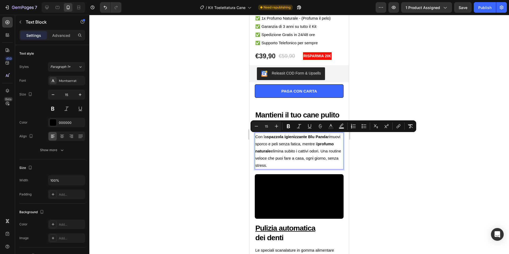
drag, startPoint x: 255, startPoint y: 137, endPoint x: 324, endPoint y: 165, distance: 73.8
click at [324, 165] on p "Con la spazzola igienizzante Blu Panda rimuovi sporco e peli senza fatica, ment…" at bounding box center [299, 151] width 88 height 36
click at [290, 125] on icon "Editor contextual toolbar" at bounding box center [288, 125] width 5 height 5
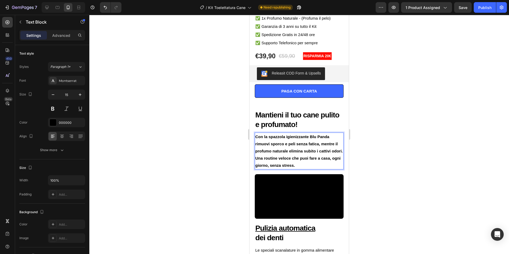
click at [290, 125] on p "Mantieni il tuo cane pulito e profumato!" at bounding box center [299, 119] width 88 height 19
click at [296, 142] on strong "Con la spazzola igienizzante Blu Panda rimuovi sporco e peli senza fatica, ment…" at bounding box center [298, 150] width 87 height 33
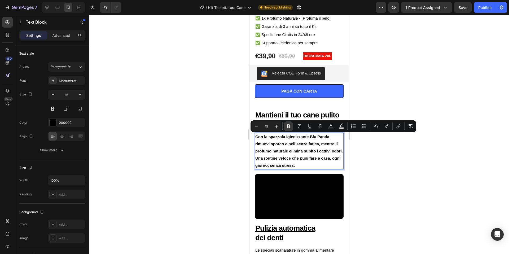
click at [290, 128] on icon "Editor contextual toolbar" at bounding box center [288, 125] width 5 height 5
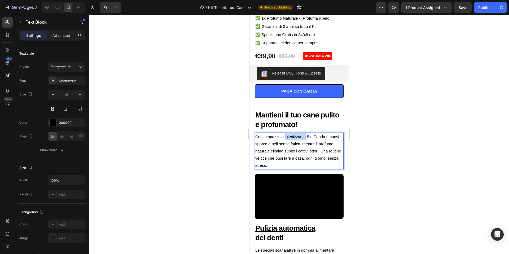
drag, startPoint x: 311, startPoint y: 137, endPoint x: 287, endPoint y: 137, distance: 24.1
click at [287, 137] on p "Con la spazzola igienizzante Blu Panda rimuovi sporco e peli senza fatica, ment…" at bounding box center [299, 151] width 88 height 36
drag, startPoint x: 267, startPoint y: 136, endPoint x: 256, endPoint y: 137, distance: 11.7
click at [255, 137] on p "eropaV Con la spazzola a Blu Panda rimuovi sporco e peli senza fatica, mentre i…" at bounding box center [299, 151] width 88 height 36
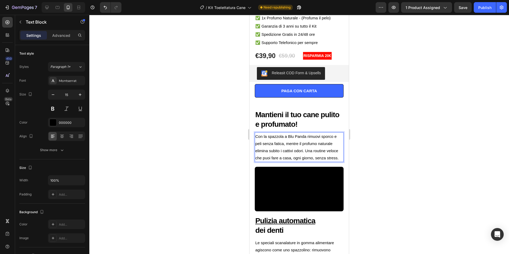
click at [270, 137] on p "Con la spazzola a Blu Panda rimuovi sporco e peli senza fatica, mentre il profu…" at bounding box center [299, 147] width 88 height 29
click at [268, 137] on p "Con la pazzola a Blu Panda rimuovi sporco e peli senza fatica, mentre il profum…" at bounding box center [299, 147] width 88 height 29
click at [286, 137] on p "Con la Spazzola a Blu Panda rimuovi sporco e peli senza fatica, mentre il profu…" at bounding box center [299, 147] width 88 height 29
click at [288, 150] on p "Con la Spazzola a Blu Panda rimuovi sporco e peli senza fatica, mentre il profu…" at bounding box center [299, 147] width 88 height 29
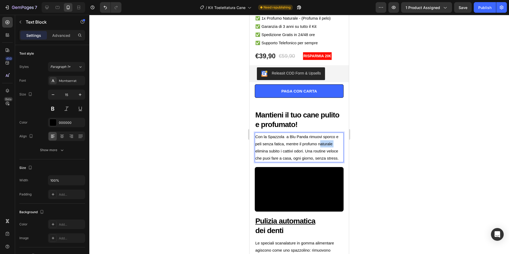
click at [288, 150] on p "Con la Spazzola a Blu Panda rimuovi sporco e peli senza fatica, mentre il profu…" at bounding box center [299, 147] width 88 height 29
copy p "Con la Spazzola a Blu Panda rimuovi sporco e peli senza fatica, mentre il profu…"
click at [411, 137] on div at bounding box center [298, 134] width 419 height 239
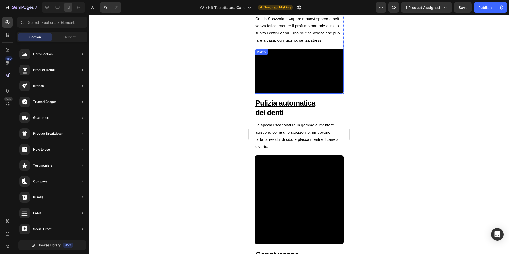
scroll to position [303, 0]
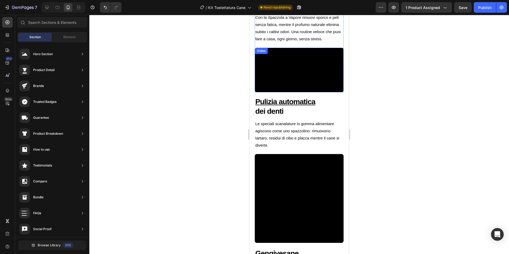
click at [308, 92] on video at bounding box center [299, 70] width 89 height 44
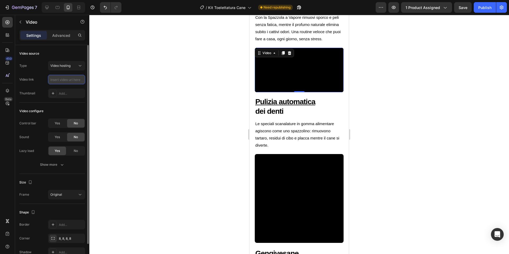
scroll to position [0, 0]
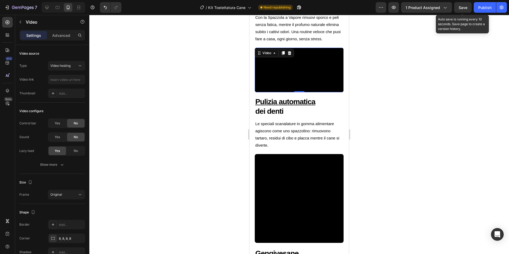
click at [464, 8] on span "Save" at bounding box center [462, 7] width 9 height 5
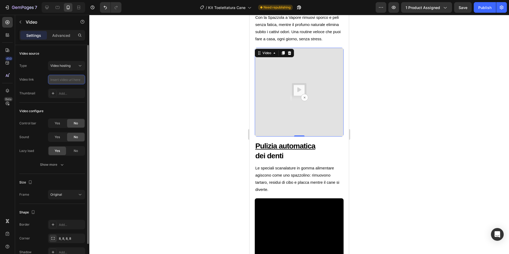
click at [63, 80] on input "text" at bounding box center [66, 80] width 37 height 10
paste input "[URL][DOMAIN_NAME]"
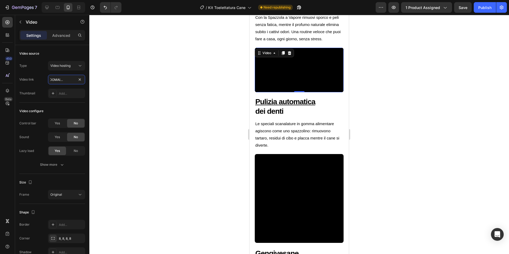
type input "[URL][DOMAIN_NAME]"
click at [458, 9] on span "Save" at bounding box center [462, 7] width 9 height 5
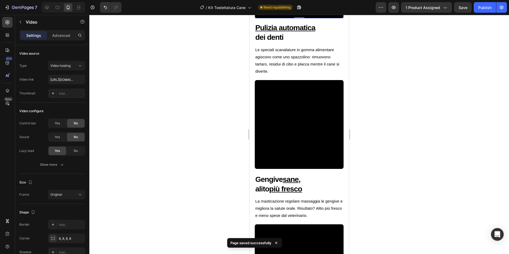
scroll to position [377, 0]
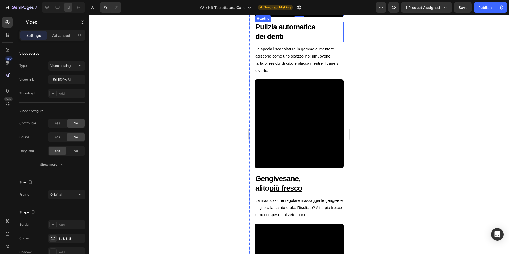
click at [282, 31] on u "Pulizia automatica" at bounding box center [285, 27] width 60 height 8
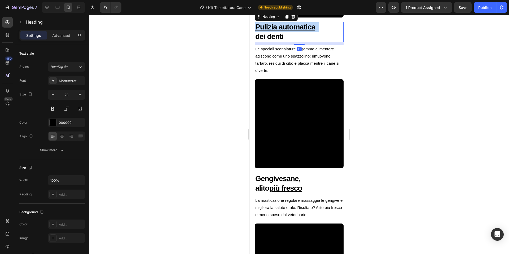
click at [282, 31] on u "Pulizia automatica" at bounding box center [285, 27] width 60 height 8
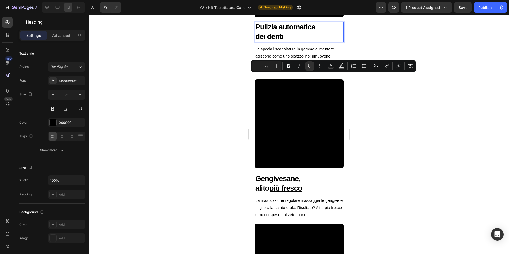
click at [287, 42] on p "Pulizia automatica dei denti" at bounding box center [299, 31] width 88 height 19
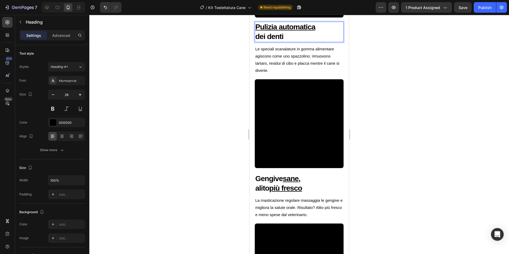
click at [287, 42] on p "Pulizia automatica dei denti" at bounding box center [299, 31] width 88 height 19
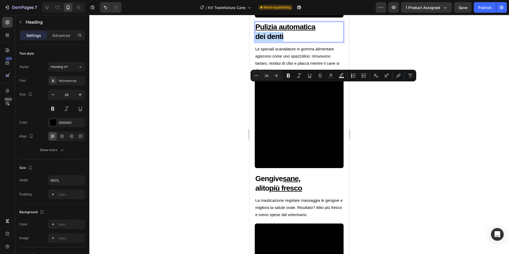
click at [293, 42] on p "Pulizia automatica dei denti" at bounding box center [299, 31] width 88 height 19
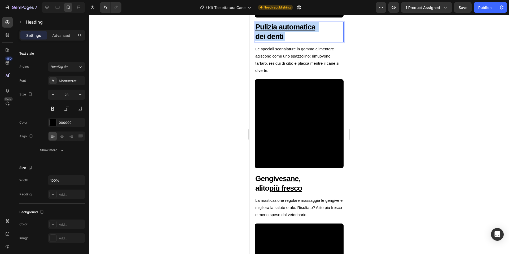
drag, startPoint x: 296, startPoint y: 88, endPoint x: 257, endPoint y: 79, distance: 40.3
click at [257, 42] on p "Pulizia automatica dei denti" at bounding box center [299, 31] width 88 height 19
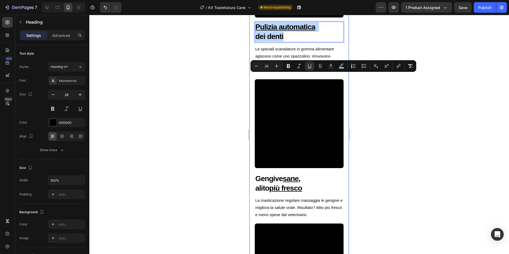
drag, startPoint x: 277, startPoint y: 87, endPoint x: 252, endPoint y: 79, distance: 25.2
click at [252, 79] on div "Mantieni il tuo cane pulito e profumato! Heading Con la Spazzola a Vapore rimuo…" at bounding box center [298, 135] width 99 height 439
drag, startPoint x: 323, startPoint y: 92, endPoint x: 242, endPoint y: 76, distance: 82.5
click at [249, 76] on html "iPhone 13 Mini ( 375 px) iPhone 13 Mini iPhone 13 Pro iPhone 11 Pro Max iPhone …" at bounding box center [298, 226] width 99 height 1179
click at [309, 66] on icon "Editor contextual toolbar" at bounding box center [309, 65] width 5 height 5
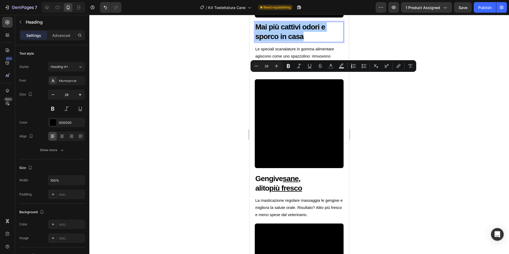
click at [395, 99] on div at bounding box center [298, 134] width 419 height 239
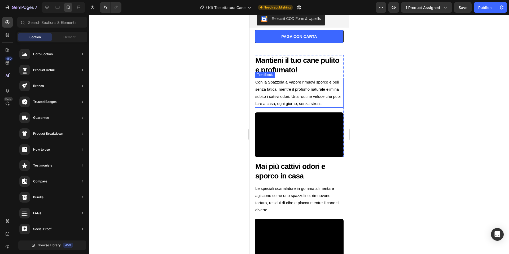
scroll to position [237, 0]
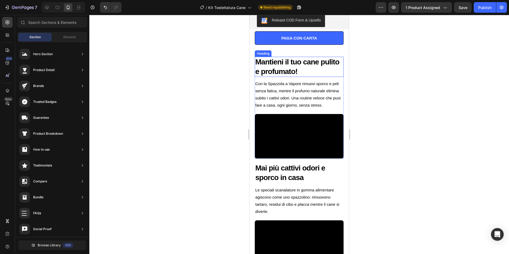
click at [290, 71] on p "Mantieni il tuo cane pulito e profumato!" at bounding box center [299, 66] width 88 height 19
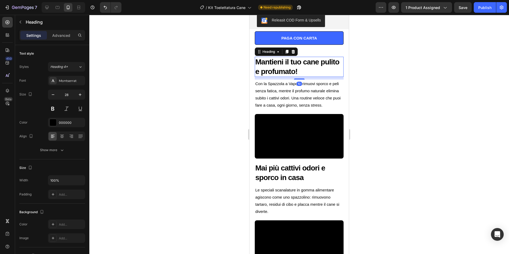
click at [389, 91] on div at bounding box center [298, 134] width 419 height 239
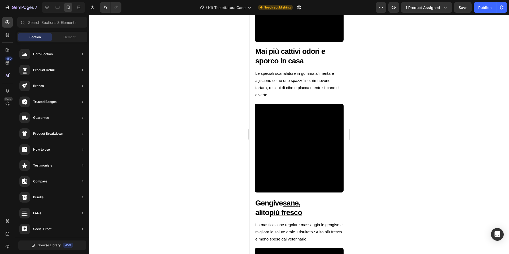
scroll to position [360, 0]
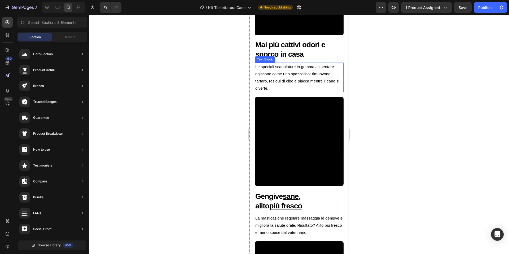
click at [291, 92] on p "Le speciali scanalature in gomma alimentare agiscono come uno spazzolino: rimuo…" at bounding box center [299, 77] width 88 height 29
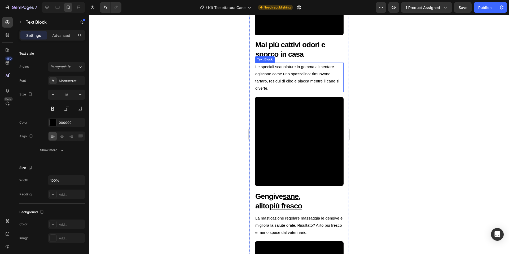
click at [291, 92] on p "Le speciali scanalature in gomma alimentare agiscono come uno spazzolino: rimuo…" at bounding box center [299, 77] width 88 height 29
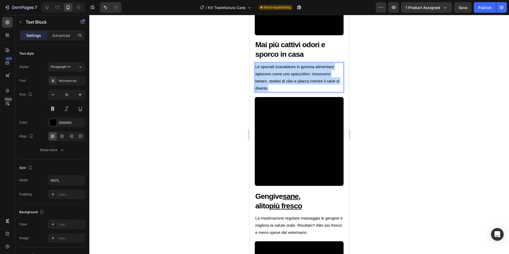
click at [291, 92] on p "Le speciali scanalature in gomma alimentare agiscono come uno spazzolino: rimuo…" at bounding box center [299, 77] width 88 height 29
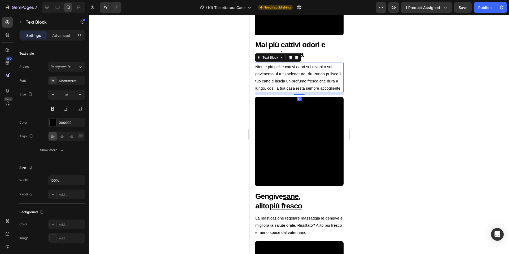
click at [412, 118] on div at bounding box center [298, 134] width 419 height 239
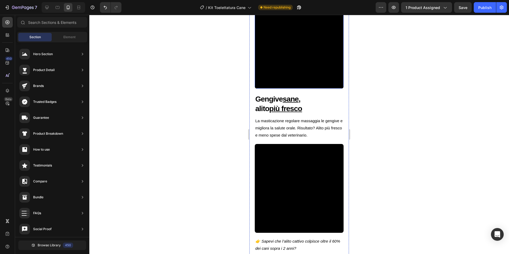
click at [288, 87] on video at bounding box center [299, 44] width 89 height 89
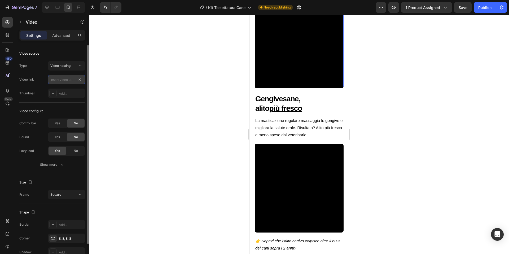
scroll to position [0, 0]
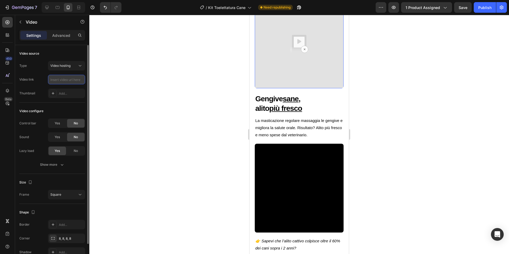
paste input "[URL][DOMAIN_NAME]"
type input "[URL][DOMAIN_NAME]"
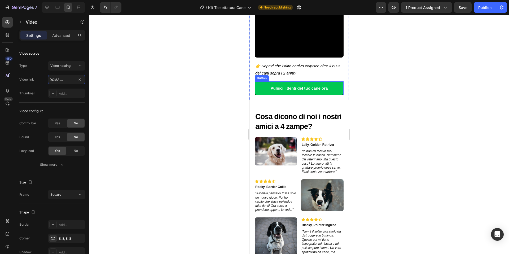
scroll to position [633, 0]
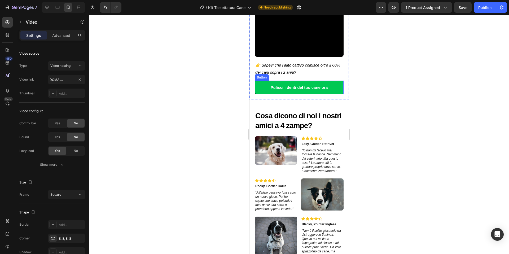
click at [339, 94] on link "Pulisci i denti del tuo cane ora" at bounding box center [299, 88] width 89 height 14
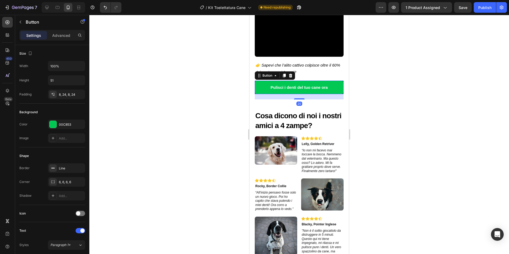
click at [284, 78] on icon at bounding box center [284, 76] width 3 height 4
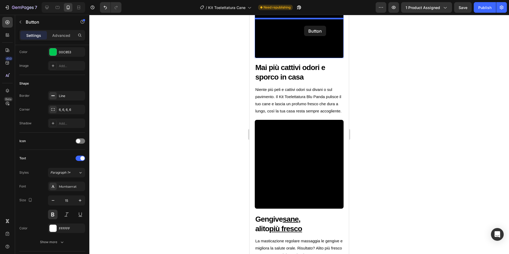
scroll to position [314, 0]
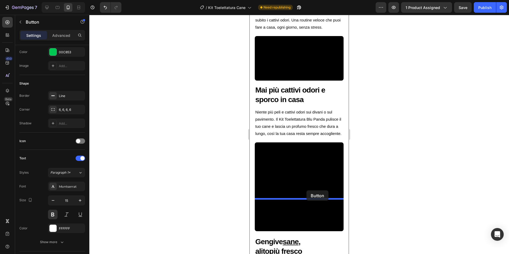
drag, startPoint x: 259, startPoint y: 163, endPoint x: 306, endPoint y: 191, distance: 54.3
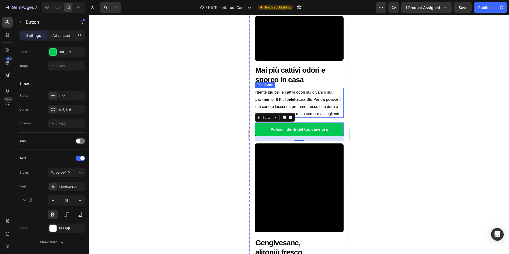
scroll to position [340, 0]
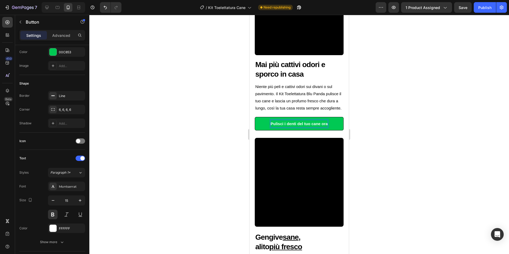
click at [328, 127] on p "Pulisci i denti del tuo cane ora" at bounding box center [298, 123] width 57 height 7
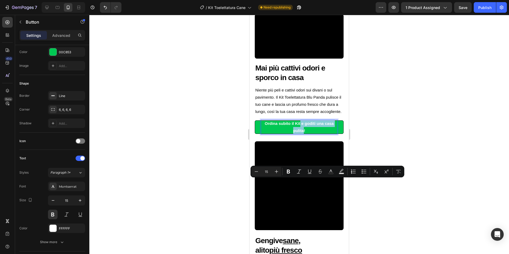
drag, startPoint x: 301, startPoint y: 190, endPoint x: 300, endPoint y: 182, distance: 7.7
click at [300, 134] on p "Ordina subito il Kit e goditi una casa pulita!" at bounding box center [299, 127] width 76 height 14
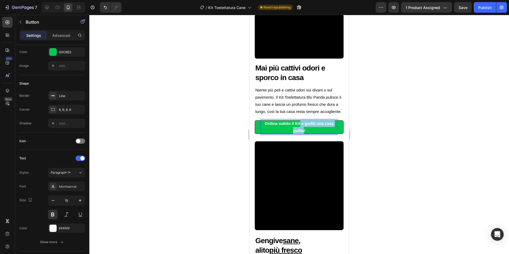
scroll to position [340, 0]
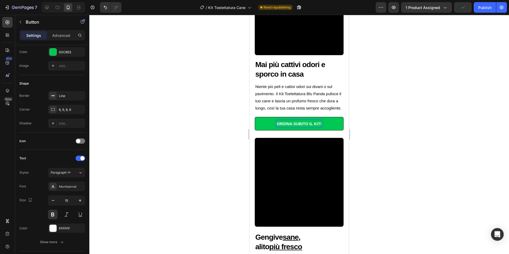
click at [420, 150] on div at bounding box center [298, 134] width 419 height 239
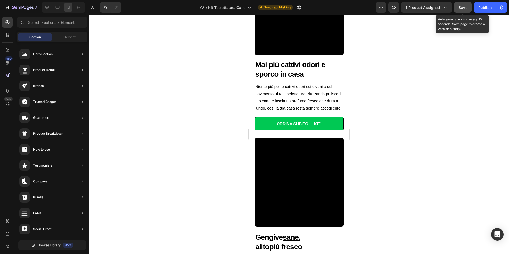
click at [460, 5] on div "Save" at bounding box center [462, 8] width 9 height 6
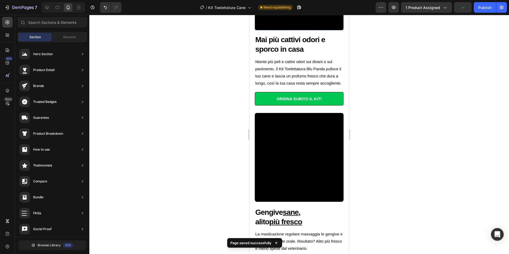
scroll to position [369, 0]
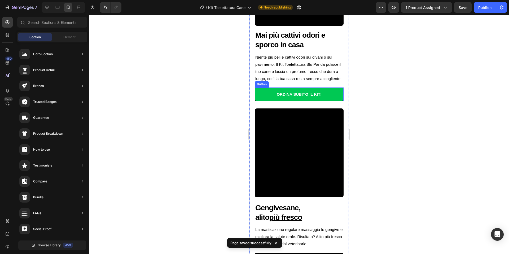
click at [334, 101] on link "ORDINA SUBITO IL KIT!" at bounding box center [299, 94] width 89 height 14
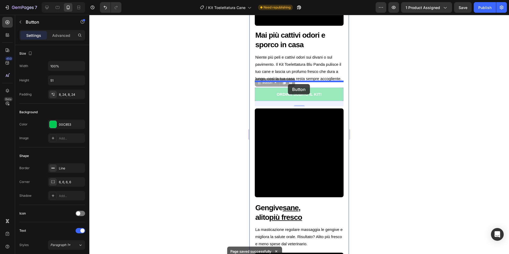
drag, startPoint x: 258, startPoint y: 141, endPoint x: 288, endPoint y: 84, distance: 63.9
click at [288, 84] on div "iPhone 13 Mini ( 375 px) iPhone 13 Mini iPhone 13 Pro iPhone 11 Pro Max iPhone …" at bounding box center [298, 246] width 99 height 1200
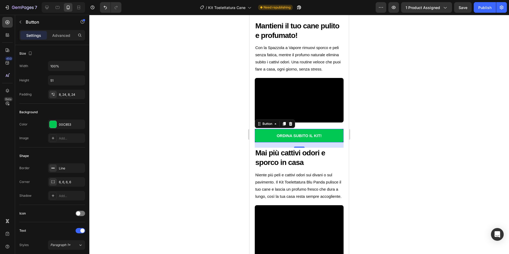
scroll to position [259, 0]
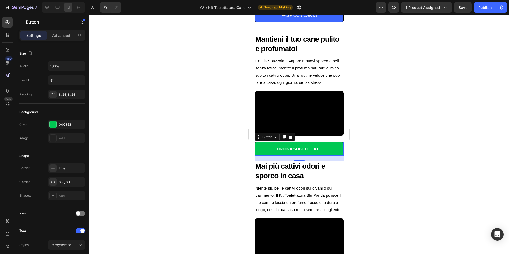
click at [415, 91] on div at bounding box center [298, 134] width 419 height 239
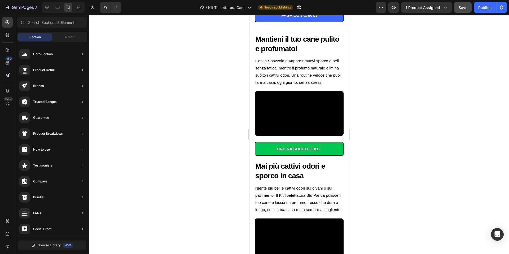
click at [469, 5] on button "Save" at bounding box center [462, 7] width 17 height 11
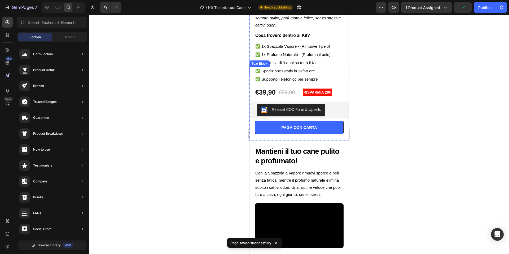
scroll to position [142, 0]
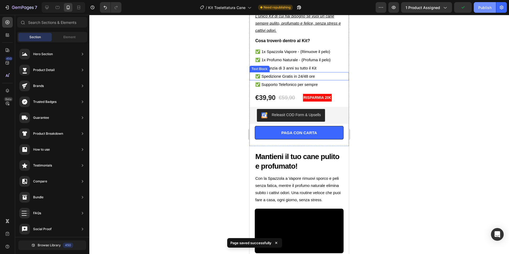
click at [491, 8] on button "Publish" at bounding box center [484, 7] width 22 height 11
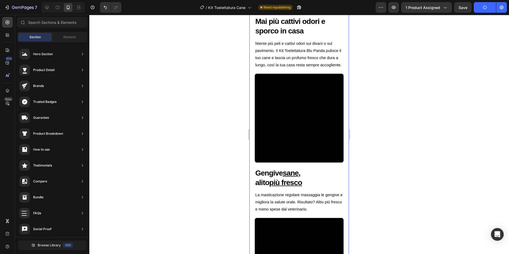
scroll to position [403, 0]
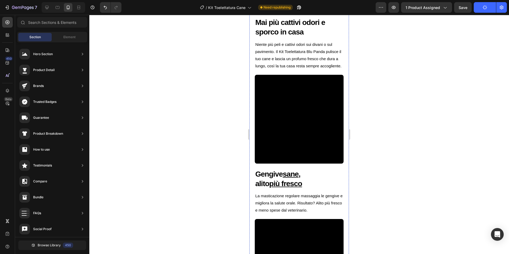
click at [334, 12] on link "ORDINA SUBITO IL KIT!" at bounding box center [299, 5] width 89 height 14
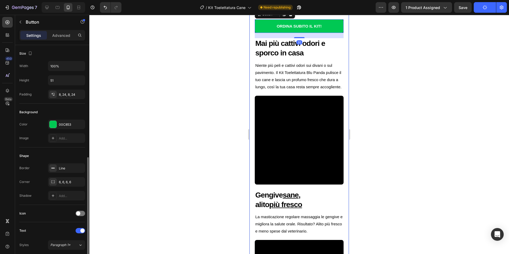
scroll to position [72, 0]
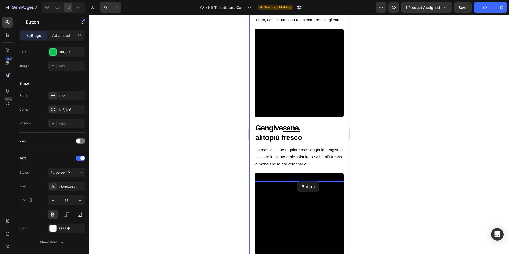
drag, startPoint x: 259, startPoint y: 68, endPoint x: 297, endPoint y: 181, distance: 119.9
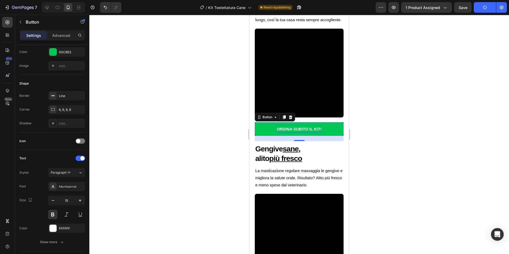
click at [302, 132] on p "ORDINA SUBITO IL KIT!" at bounding box center [299, 128] width 45 height 7
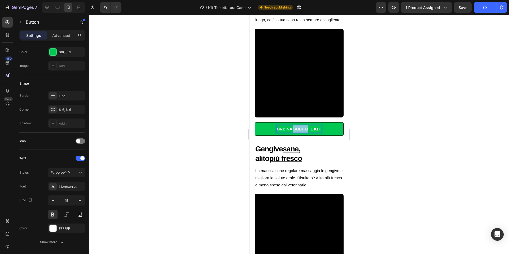
click at [302, 132] on p "ORDINA SUBITO IL KIT!" at bounding box center [299, 128] width 45 height 7
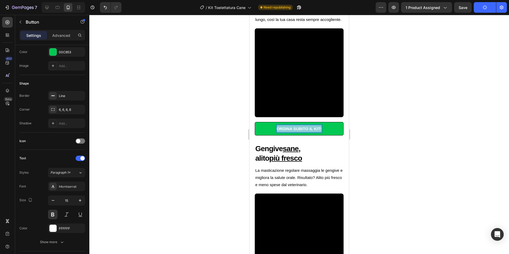
click at [302, 132] on p "ORDINA SUBITO IL KIT!" at bounding box center [299, 128] width 45 height 7
click at [420, 164] on div at bounding box center [298, 134] width 419 height 239
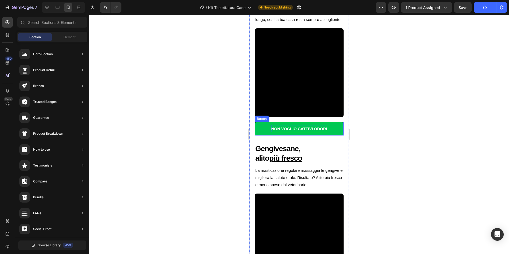
click at [327, 132] on p "NON VOGLIO CATTIVI ODORI" at bounding box center [299, 128] width 56 height 7
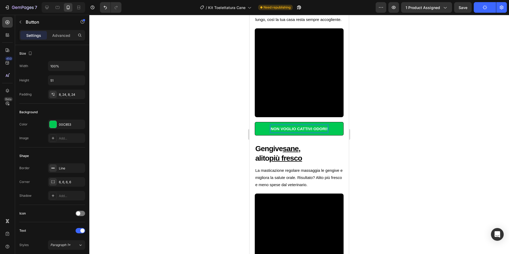
click at [419, 178] on div at bounding box center [298, 134] width 419 height 239
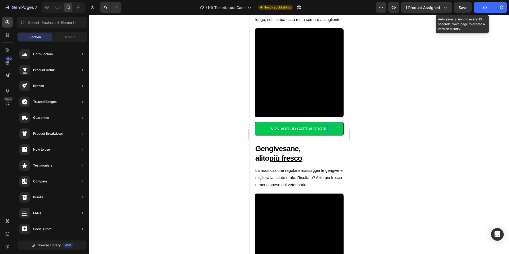
click at [463, 10] on div "Save" at bounding box center [462, 8] width 9 height 6
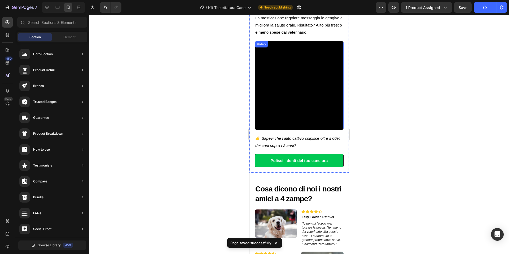
scroll to position [601, 0]
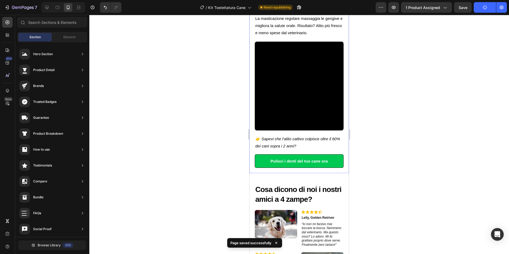
click at [326, 12] on h2 "Gengive sane , alito più fresco" at bounding box center [299, 2] width 89 height 20
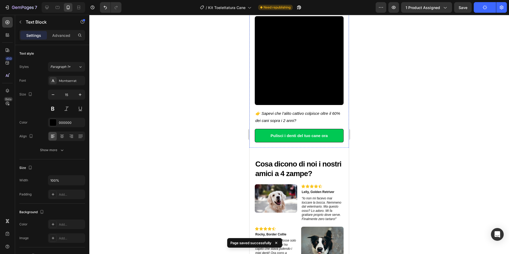
click at [328, 11] on p "La masticazione regolare massaggia le gengive e migliora la salute orale. Risul…" at bounding box center [299, -1] width 88 height 21
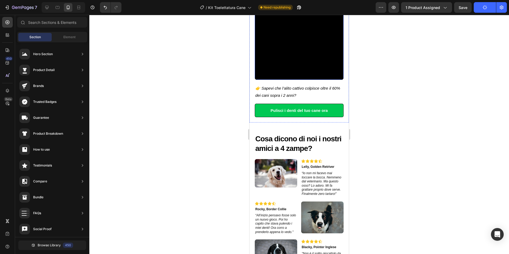
click at [328, 61] on video at bounding box center [299, 35] width 89 height 89
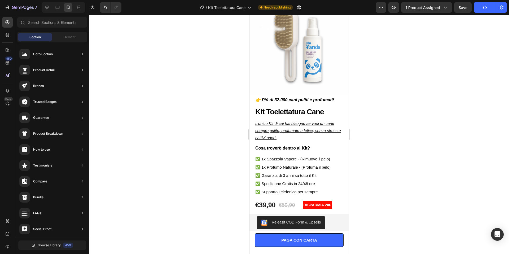
scroll to position [23, 0]
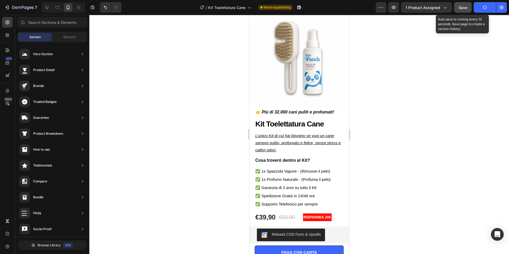
click at [458, 7] on span "Save" at bounding box center [462, 7] width 9 height 5
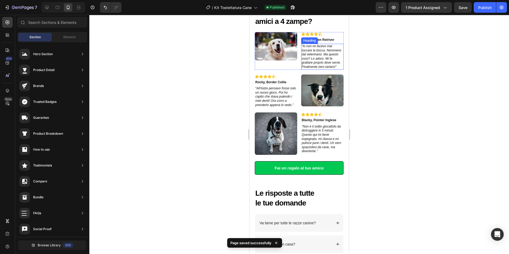
scroll to position [628, 0]
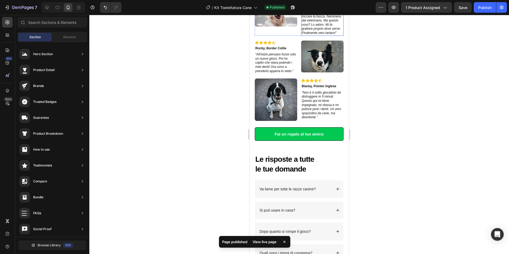
click at [326, 35] on icon "“Io non mi facevo mai toccare la bocca. Nemmeno dal veterinario. Ma questo osso…" at bounding box center [320, 22] width 39 height 24
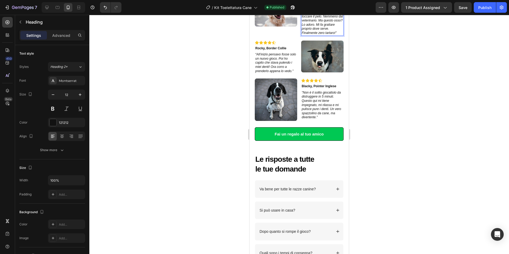
click at [325, 35] on icon "“Io non mi facevo mai toccare il pelo. Nemmeno dal veterinario. Ma questo osso?…" at bounding box center [321, 22] width 41 height 24
click at [328, 35] on icon "“Io non mi facevo mai toccare il pelo. Nemmeno dal veterinario. Ma questo osso?…" at bounding box center [321, 22] width 41 height 24
click at [342, 35] on icon "“Io non mi facevo mai toccare il pelo, nemmeno dal veterinario. Ma questo osso?…" at bounding box center [321, 22] width 41 height 24
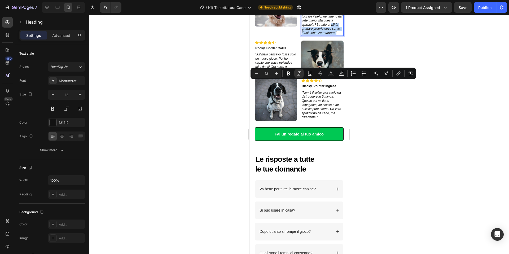
drag, startPoint x: 333, startPoint y: 84, endPoint x: 337, endPoint y: 94, distance: 11.2
click at [337, 35] on p "“Io non mi facevo mai toccare il pelo, nemmeno dal veterinario. Ma questa spazz…" at bounding box center [321, 22] width 41 height 25
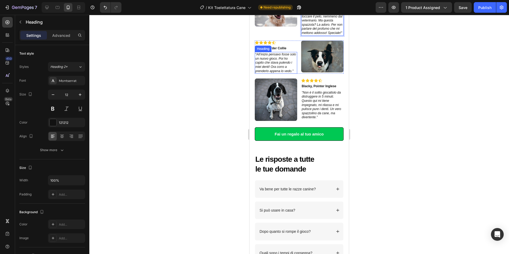
click at [276, 73] on icon "“All’inizio pensavo fosse solo un nuovo gioco. Poi ho capito che stava pulendo …" at bounding box center [275, 62] width 41 height 20
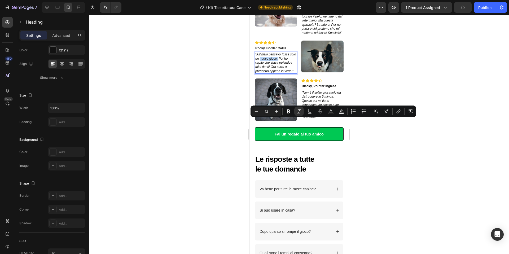
drag, startPoint x: 287, startPoint y: 122, endPoint x: 267, endPoint y: 123, distance: 20.1
click at [267, 73] on icon "“All’inizio pensavo fosse solo un nuovo gioco. Poi ho capito che stava pulendo …" at bounding box center [275, 62] width 41 height 20
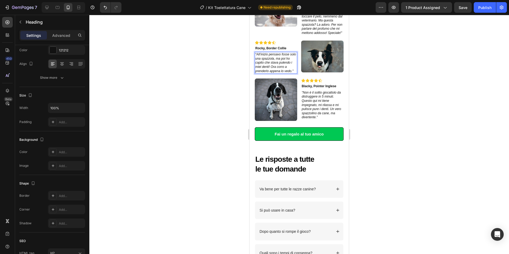
click at [273, 73] on icon "“All’inizio pensavo fosse solo una spazzola, ma poi ho capito che stava pulendo…" at bounding box center [275, 62] width 41 height 20
click at [278, 73] on icon "“All’inizio pensavo fosse solo una spazzola, ma poi ho capito che stava pulendo…" at bounding box center [275, 62] width 41 height 20
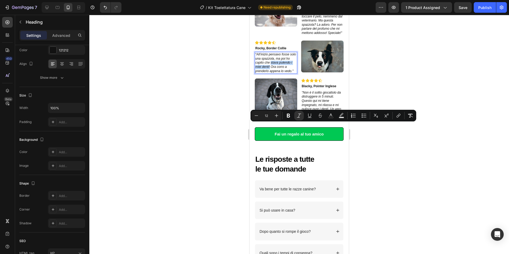
drag, startPoint x: 277, startPoint y: 126, endPoint x: 288, endPoint y: 130, distance: 11.2
click at [288, 73] on icon "“All’inizio pensavo fosse solo una spazzola, ma poi ho capito che stava pulendo…" at bounding box center [275, 62] width 41 height 20
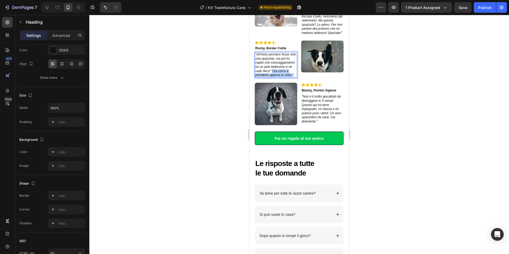
drag, startPoint x: 265, startPoint y: 138, endPoint x: 283, endPoint y: 145, distance: 18.5
click at [283, 77] on p "“All’inizio pensavo fosse solo una spazzola, ma poi ho capito che massaggiandom…" at bounding box center [275, 64] width 41 height 25
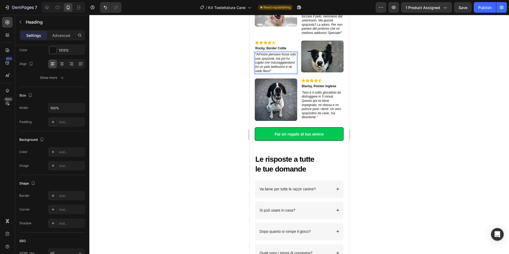
click at [389, 158] on div at bounding box center [298, 134] width 419 height 239
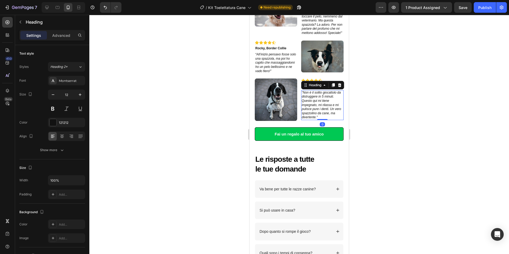
click at [319, 119] on icon ""Non è il solito giocattolo da distruggere in 5 minuti. Questo qui mi tiene imp…" at bounding box center [320, 105] width 39 height 29
drag, startPoint x: 325, startPoint y: 160, endPoint x: 312, endPoint y: 168, distance: 15.2
drag, startPoint x: 323, startPoint y: 165, endPoint x: 326, endPoint y: 165, distance: 2.7
click at [330, 115] on icon ""Non è il solito kit che trovi in giro". Questo qui mi tiene impegnato, mi rila…" at bounding box center [321, 103] width 41 height 24
drag, startPoint x: 322, startPoint y: 164, endPoint x: 333, endPoint y: 165, distance: 11.1
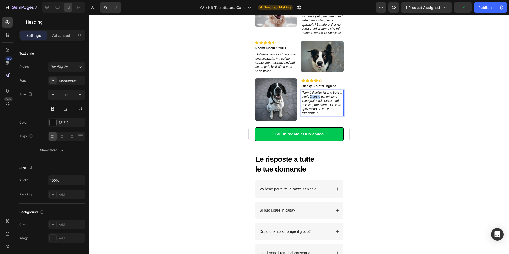
click at [333, 115] on icon ""Non è il solito kit che trovi in giro". Questo qui mi tiene impegnato, mi rila…" at bounding box center [321, 103] width 41 height 24
click at [334, 115] on icon ""Non è il solito kit che trovi in giro". Questo qui mi tiene impegnato, mi rila…" at bounding box center [321, 103] width 41 height 24
drag, startPoint x: 334, startPoint y: 164, endPoint x: 333, endPoint y: 169, distance: 4.7
click at [333, 115] on icon ""Non è il solito kit che trovi in giro". Questo qui mi tiene impegnato, mi rila…" at bounding box center [321, 103] width 41 height 24
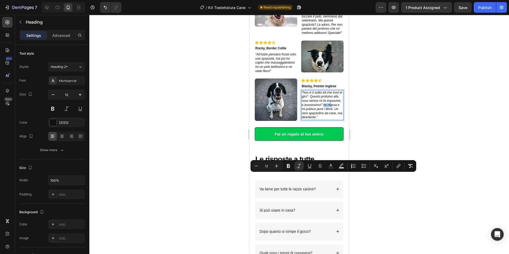
drag, startPoint x: 324, startPoint y: 176, endPoint x: 332, endPoint y: 177, distance: 8.0
click at [332, 119] on icon ""Non è il solito kit che trovi in giro". Questo profumo alla rosa canina mi fa …" at bounding box center [321, 105] width 41 height 29
click at [324, 119] on icon ""Non è il solito kit che trovi in giro". Questo profumo alla rosa canina mi fa …" at bounding box center [321, 105] width 41 height 29
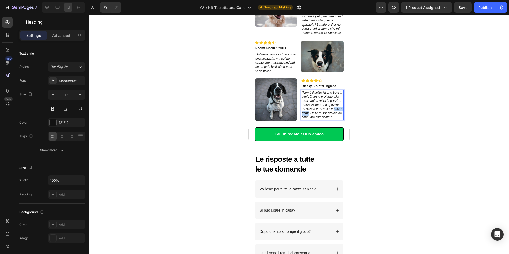
drag, startPoint x: 320, startPoint y: 185, endPoint x: 302, endPoint y: 186, distance: 17.8
click at [302, 119] on icon ""Non è il solito kit che trovi in giro". Questo profumo alla rosa canina mi fa …" at bounding box center [321, 105] width 41 height 29
drag, startPoint x: 310, startPoint y: 183, endPoint x: 340, endPoint y: 189, distance: 30.2
click at [340, 119] on p ""Non è il solito kit che trovi in giro". Questo profumo alla rosa canina mi fa …" at bounding box center [321, 105] width 41 height 29
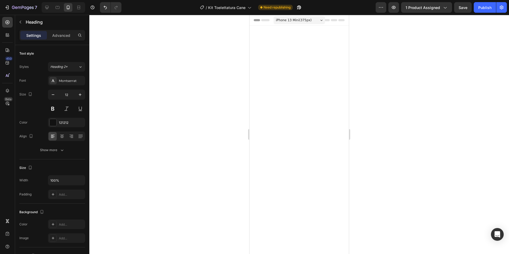
scroll to position [628, 0]
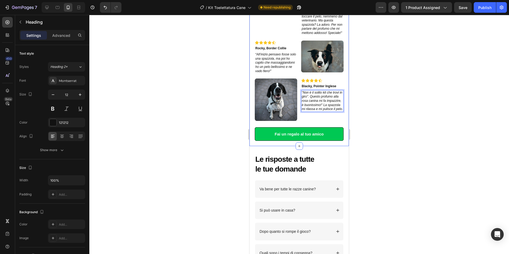
drag, startPoint x: 391, startPoint y: 173, endPoint x: 381, endPoint y: 177, distance: 10.6
click at [391, 173] on div at bounding box center [298, 134] width 419 height 239
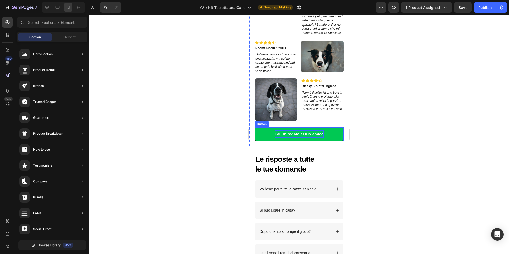
click at [318, 137] on p "Fai un regalo al tuo amico" at bounding box center [298, 133] width 49 height 7
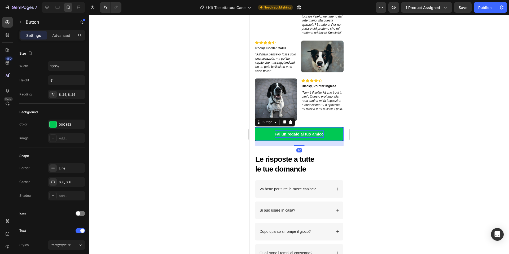
click at [318, 137] on p "Fai un regalo al tuo amico" at bounding box center [298, 133] width 49 height 7
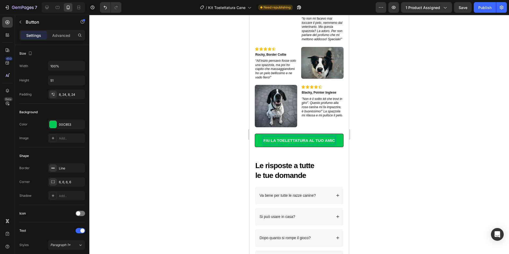
scroll to position [626, 0]
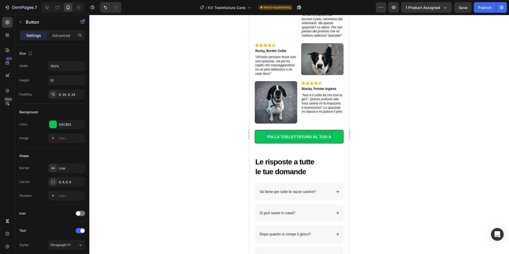
click at [319, 140] on p "FAI LA TOELETTATURA AL TUO A" at bounding box center [299, 136] width 64 height 7
click at [397, 178] on div at bounding box center [298, 134] width 419 height 239
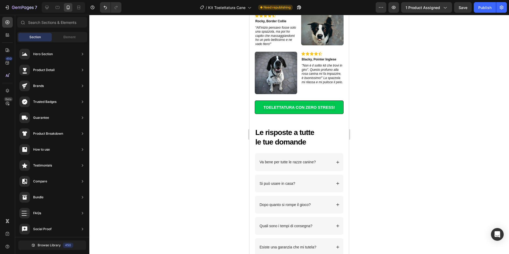
scroll to position [716, 0]
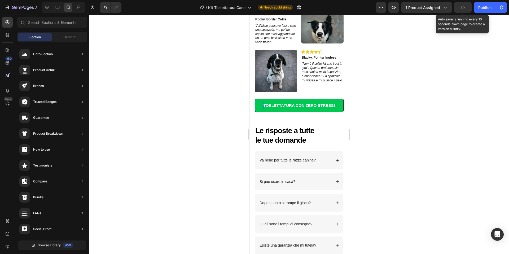
click at [462, 5] on icon "button" at bounding box center [462, 7] width 5 height 5
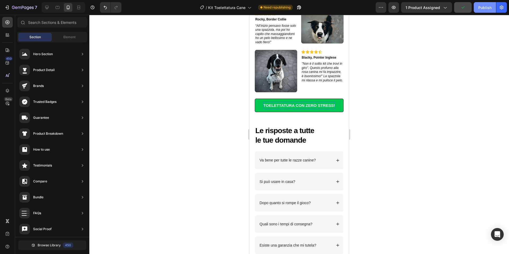
click at [483, 5] on div "Publish" at bounding box center [484, 8] width 13 height 6
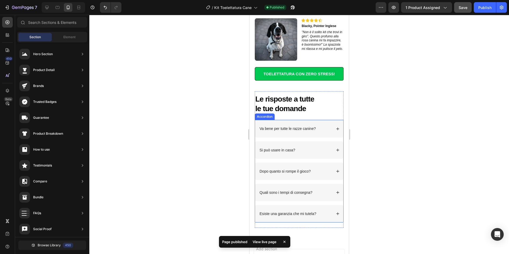
scroll to position [748, 0]
click at [337, 130] on icon at bounding box center [337, 128] width 3 height 3
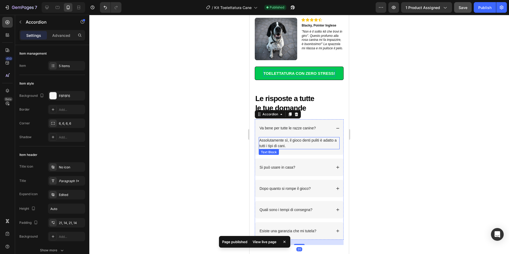
click at [304, 149] on p "Assolutamente sì, il gioco denti puliti è adatto a tutti i tipi di cani." at bounding box center [299, 142] width 80 height 11
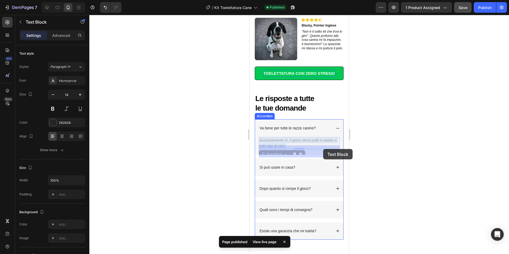
drag, startPoint x: 296, startPoint y: 149, endPoint x: 323, endPoint y: 149, distance: 26.8
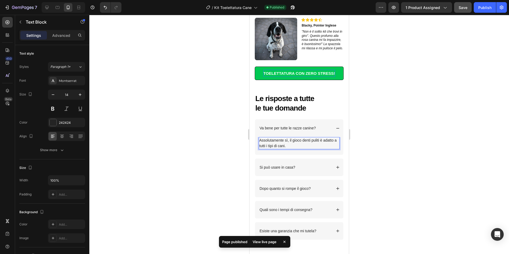
click at [327, 149] on p "Assolutamente sì, il gioco denti puliti è adatto a tutti i tipi di cani." at bounding box center [299, 142] width 80 height 11
click at [386, 144] on div at bounding box center [298, 134] width 419 height 239
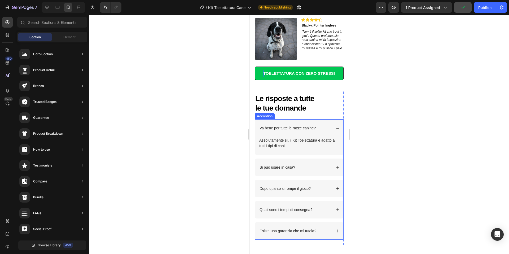
click at [340, 175] on div "Si può usare in casa?" at bounding box center [299, 166] width 88 height 17
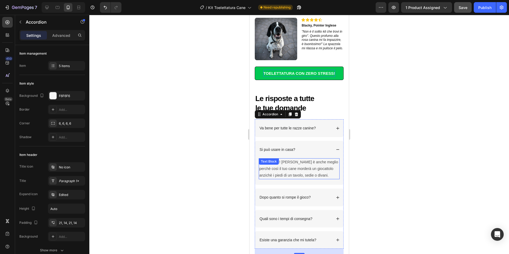
click at [300, 173] on p "Certo che sì! Anzi è anche meglio perchè così il tuo cane morderà un giocattolo…" at bounding box center [299, 169] width 80 height 20
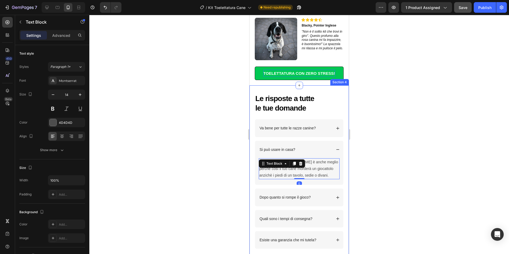
click at [358, 172] on div at bounding box center [298, 134] width 419 height 239
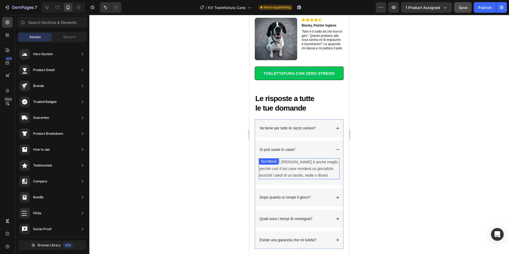
click at [294, 179] on p "Certo che sì! Anzi è anche meglio perchè così il tuo cane morderà un giocattolo…" at bounding box center [299, 169] width 80 height 20
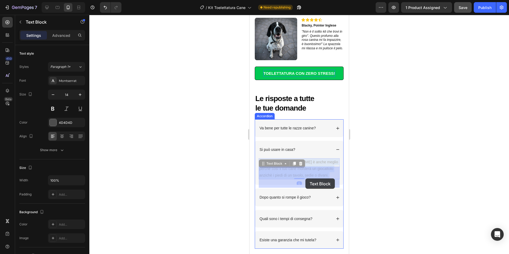
drag, startPoint x: 288, startPoint y: 178, endPoint x: 305, endPoint y: 178, distance: 17.2
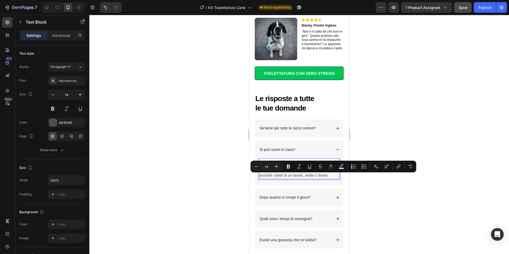
drag, startPoint x: 288, startPoint y: 177, endPoint x: 311, endPoint y: 178, distance: 22.5
click at [311, 178] on p "Certo che sì! Anzi è anche meglio perchè così il tuo cane morderà un giocattolo…" at bounding box center [299, 169] width 80 height 20
click at [317, 179] on p "Certo che sì! Anzi è anche meglio perchè così il tuo cane morderà un giocattolo…" at bounding box center [299, 169] width 80 height 20
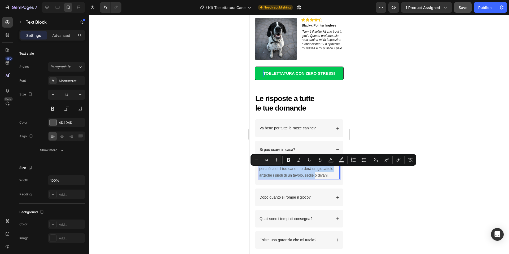
drag, startPoint x: 283, startPoint y: 171, endPoint x: 337, endPoint y: 186, distance: 56.0
click at [337, 179] on p "Certo che sì! Anzi è anche meglio perchè così il tuo cane morderà un giocattolo…" at bounding box center [299, 169] width 80 height 20
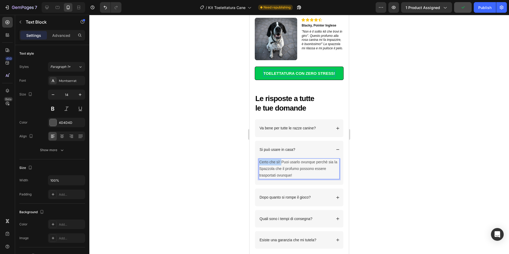
drag, startPoint x: 283, startPoint y: 171, endPoint x: 260, endPoint y: 171, distance: 23.0
click at [260, 171] on p "Certo che sì! Puoi usarlo ovunque perchè sia la Spazzola che il profumo possono…" at bounding box center [299, 169] width 80 height 20
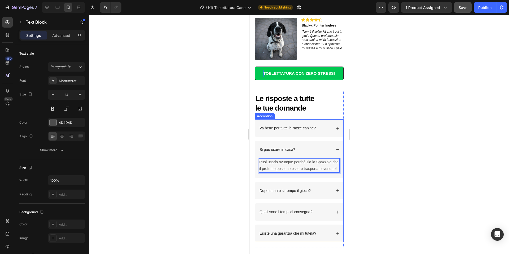
click at [283, 152] on p "Si può usare in casa?" at bounding box center [277, 149] width 36 height 5
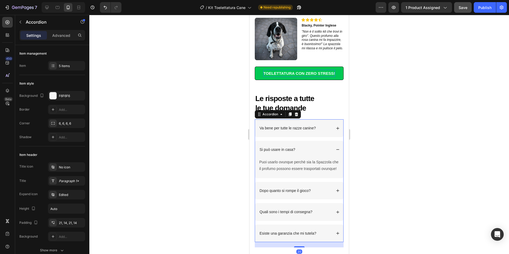
click at [283, 152] on p "Si può usare in casa?" at bounding box center [277, 149] width 36 height 5
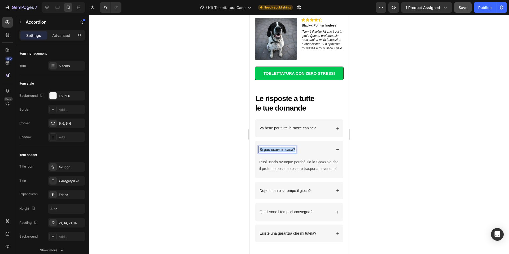
click at [283, 152] on p "Si può usare in casa?" at bounding box center [277, 149] width 36 height 5
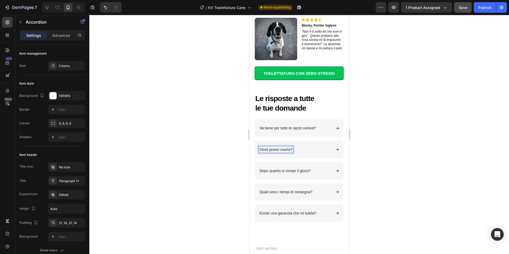
click at [384, 150] on div at bounding box center [298, 134] width 419 height 239
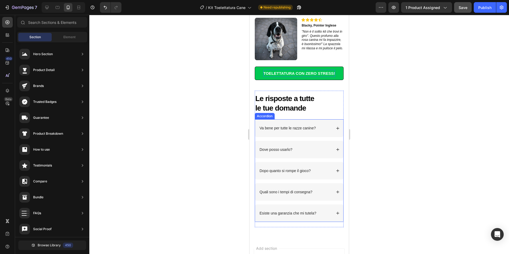
click at [310, 173] on p "Dopo quanto si rompe il gioco?" at bounding box center [284, 170] width 51 height 5
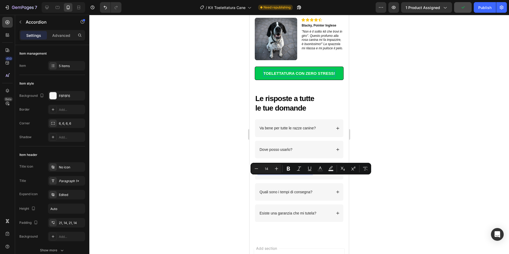
drag, startPoint x: 310, startPoint y: 179, endPoint x: 315, endPoint y: 179, distance: 4.2
click at [310, 173] on p "Dopo quanto si rompe il gioco?" at bounding box center [284, 170] width 51 height 5
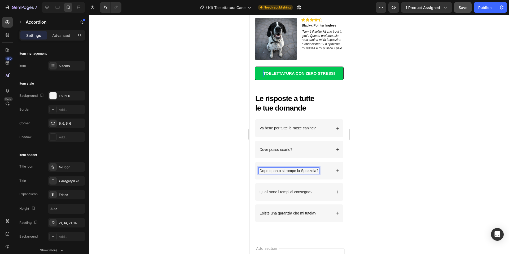
click at [335, 178] on div "Dopo quanto si rompe la Spazzola?" at bounding box center [299, 170] width 88 height 17
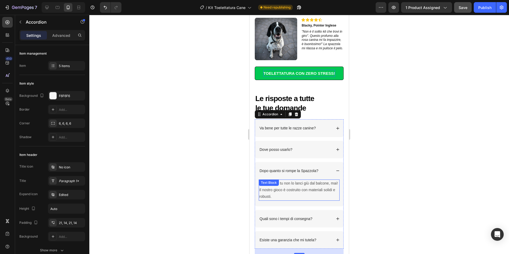
click at [299, 193] on p "A meno che tu non lo lanci giù dal balcone, mai! Il nostro gioco è costruito co…" at bounding box center [299, 190] width 80 height 20
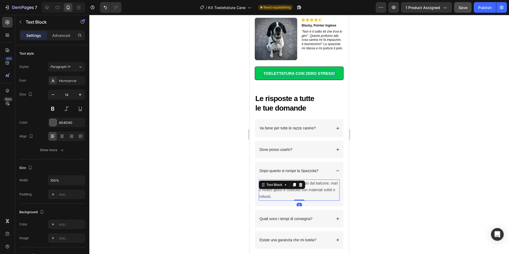
click at [312, 194] on p "A meno che tu non lo lanci giù dal balcone, mai! Il nostro gioco è costruito co…" at bounding box center [299, 190] width 80 height 20
click at [299, 191] on p "A meno che tu non lo lanci giù dal balcone, mai! Il nostro gioco è costruito co…" at bounding box center [299, 190] width 80 height 20
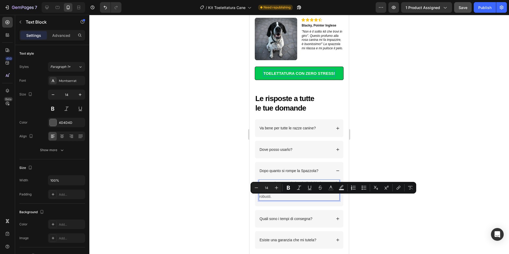
drag, startPoint x: 309, startPoint y: 198, endPoint x: 285, endPoint y: 198, distance: 23.8
click at [285, 198] on p "A meno che tu non la lanci giù dal balcone, mai! Il nostro gioco è costruito co…" at bounding box center [299, 190] width 80 height 20
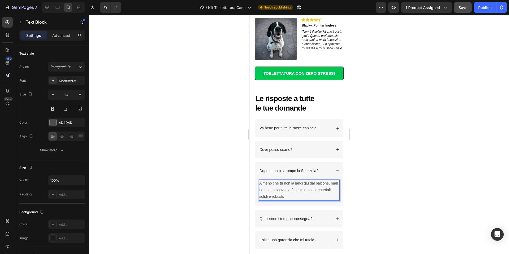
click at [275, 200] on p "A meno che tu non la lanci giù dal balcone, mai! La nostra spazzola è costruito…" at bounding box center [299, 190] width 80 height 20
click at [389, 195] on div at bounding box center [298, 134] width 419 height 239
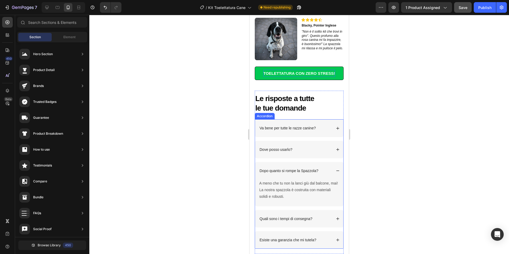
click at [332, 227] on div "Quali sono i tempi di consegna?" at bounding box center [299, 218] width 88 height 17
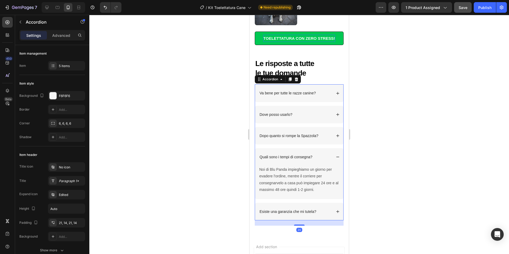
scroll to position [784, 0]
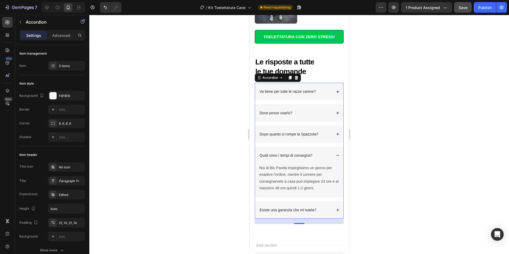
click at [335, 217] on div "Esiste una garanzia che mi tutela?" at bounding box center [299, 209] width 88 height 17
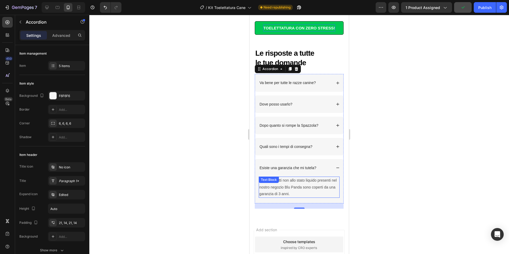
scroll to position [795, 0]
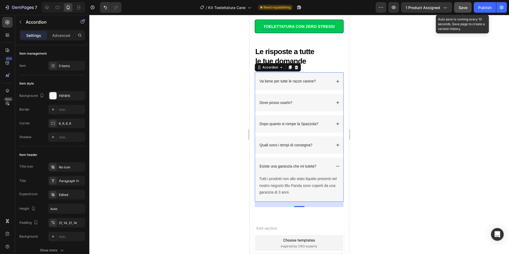
click at [468, 9] on button "Save" at bounding box center [462, 7] width 17 height 11
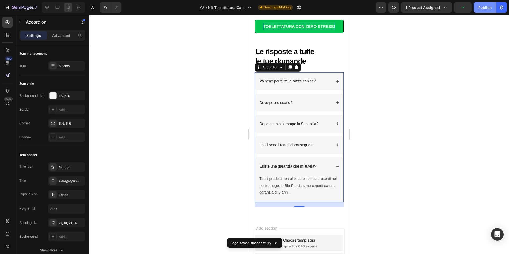
click at [484, 11] on button "Publish" at bounding box center [484, 7] width 22 height 11
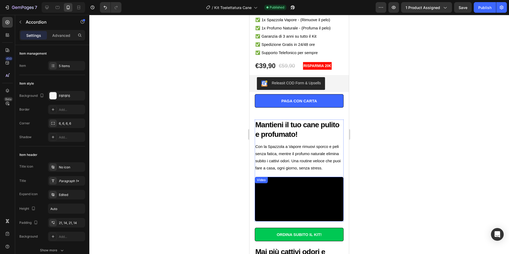
scroll to position [170, 0]
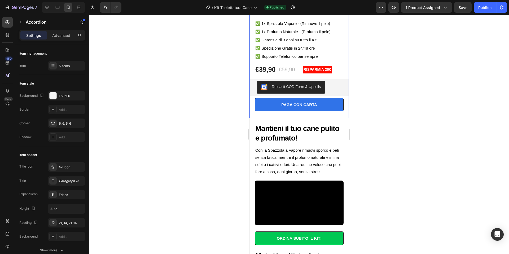
click at [334, 107] on button "PAGA CON CARTA" at bounding box center [299, 105] width 89 height 14
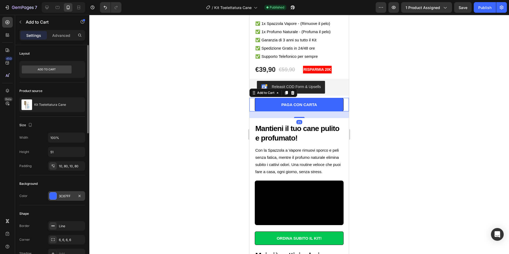
click at [54, 194] on div at bounding box center [53, 195] width 7 height 7
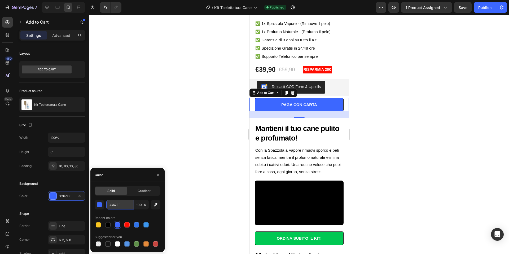
click at [126, 204] on input "3C67FF" at bounding box center [120, 205] width 28 height 10
paste input "#234567"
type input "#234567"
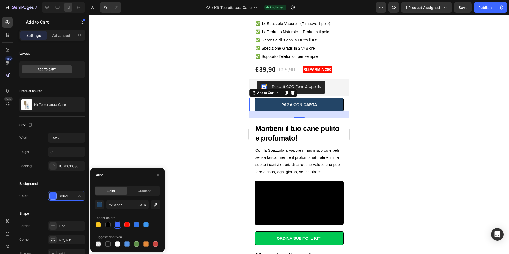
click at [153, 136] on div at bounding box center [298, 134] width 419 height 239
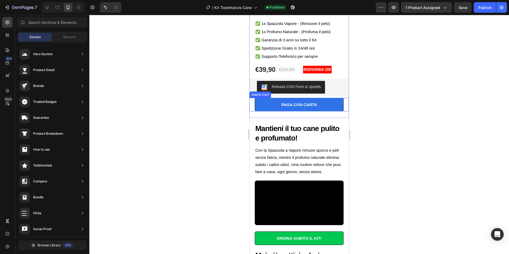
click at [314, 101] on div "PAGA CON CARTA" at bounding box center [299, 104] width 36 height 7
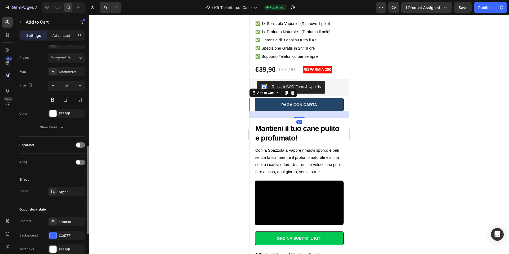
scroll to position [265, 0]
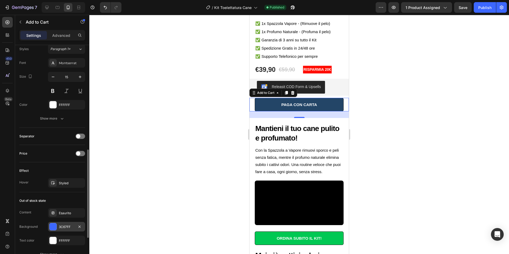
click at [55, 228] on div at bounding box center [53, 226] width 7 height 7
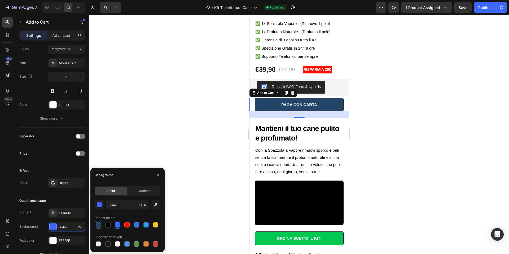
click at [96, 224] on div at bounding box center [98, 224] width 5 height 5
type input "234567"
click at [422, 63] on div at bounding box center [298, 134] width 419 height 239
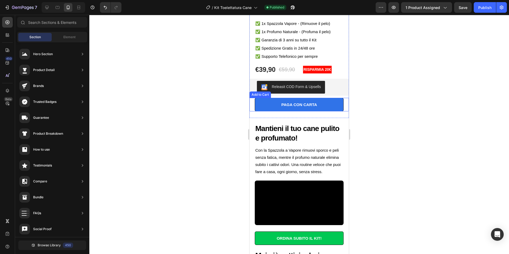
click at [338, 105] on button "PAGA CON CARTA" at bounding box center [299, 105] width 89 height 14
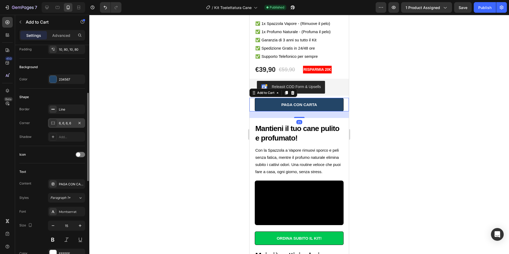
scroll to position [113, 0]
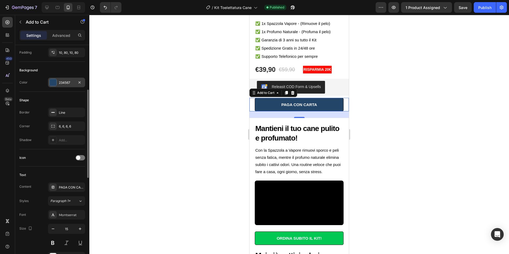
click at [72, 80] on div "234567" at bounding box center [66, 82] width 15 height 5
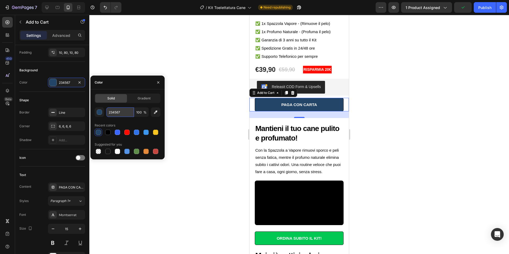
click at [125, 108] on input "234567" at bounding box center [120, 112] width 28 height 10
paste input "#"
type input "#234567"
click at [182, 56] on div at bounding box center [298, 134] width 419 height 239
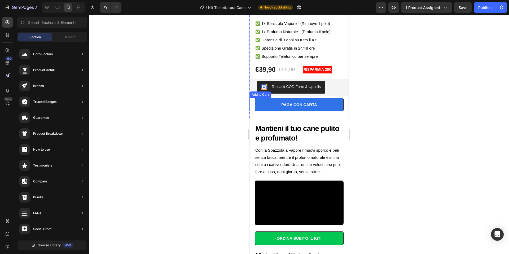
click at [312, 105] on div "PAGA CON CARTA" at bounding box center [299, 104] width 36 height 7
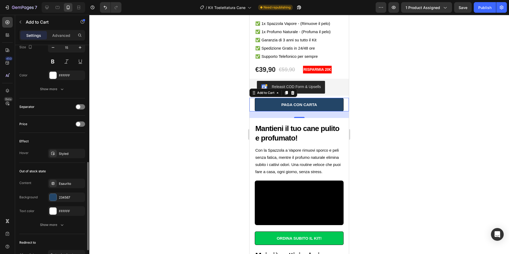
scroll to position [297, 0]
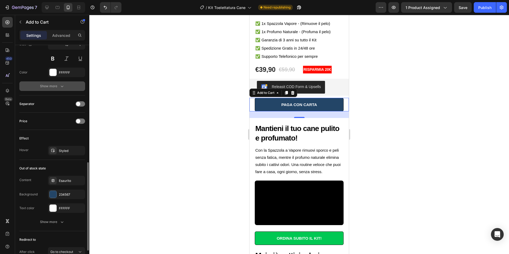
click at [55, 89] on button "Show more" at bounding box center [52, 86] width 66 height 10
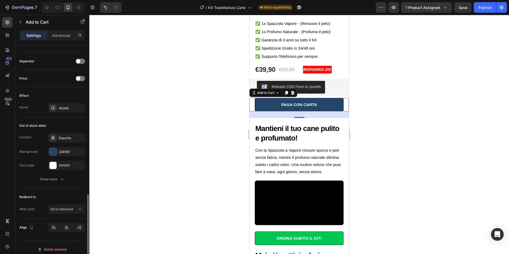
scroll to position [414, 0]
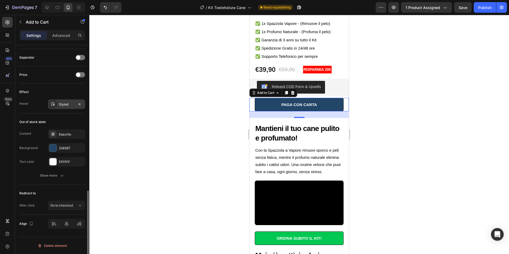
click at [65, 106] on div "Styled" at bounding box center [66, 104] width 15 height 5
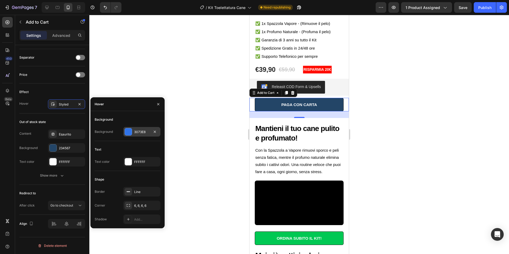
click at [132, 131] on div "3073E8" at bounding box center [141, 132] width 37 height 10
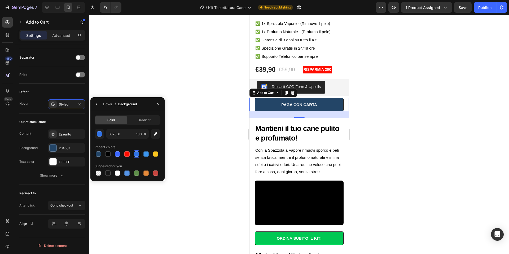
click at [116, 139] on div "3073E8 100 % Recent colors Suggested for you" at bounding box center [128, 153] width 66 height 48
click at [117, 135] on input "3073E8" at bounding box center [120, 134] width 28 height 10
click at [126, 131] on input "3073E8" at bounding box center [120, 134] width 28 height 10
paste input "#234567"
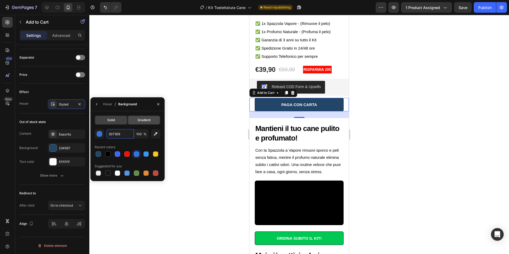
type input "#234567"
click at [205, 91] on div at bounding box center [298, 134] width 419 height 239
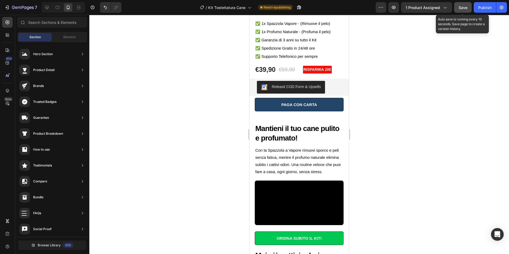
click at [459, 11] on button "Save" at bounding box center [462, 7] width 17 height 11
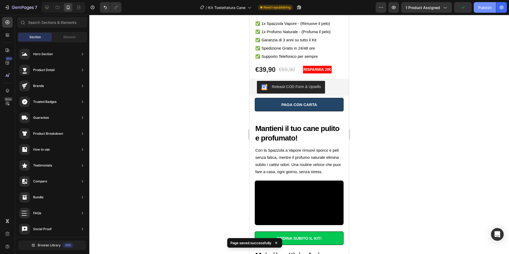
click at [483, 7] on div "Publish" at bounding box center [484, 8] width 13 height 6
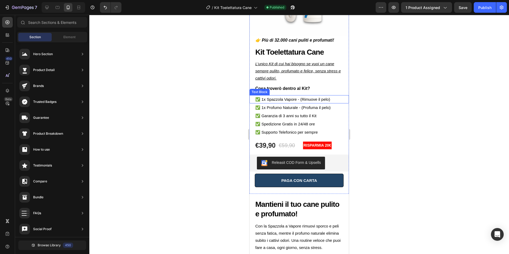
scroll to position [93, 0]
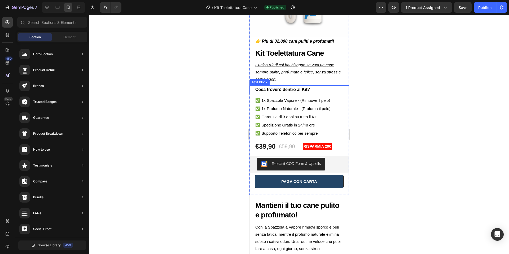
click at [289, 90] on strong "Cosa troverò dentro al Kit?" at bounding box center [282, 89] width 55 height 5
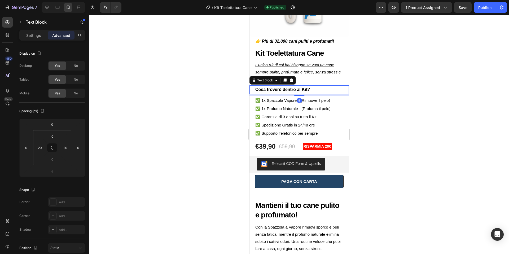
click at [299, 90] on strong "Cosa troverò dentro al Kit?" at bounding box center [282, 89] width 55 height 5
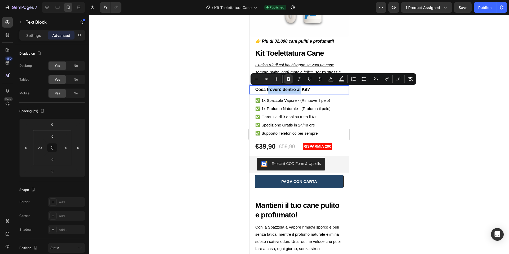
drag, startPoint x: 304, startPoint y: 90, endPoint x: 268, endPoint y: 90, distance: 36.0
click at [268, 90] on strong "Cosa troverò dentro al Kit?" at bounding box center [282, 89] width 55 height 5
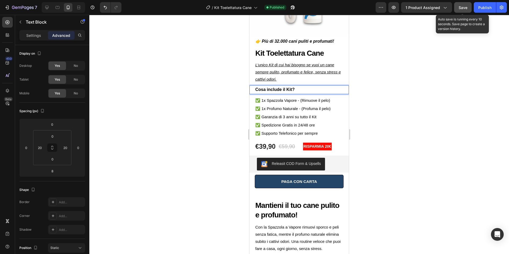
click at [458, 9] on button "Save" at bounding box center [462, 7] width 17 height 11
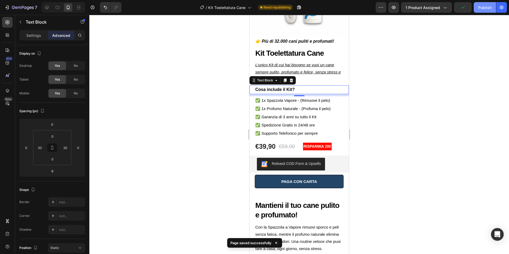
click at [484, 8] on div "Publish" at bounding box center [484, 8] width 13 height 6
